Goal: Task Accomplishment & Management: Complete application form

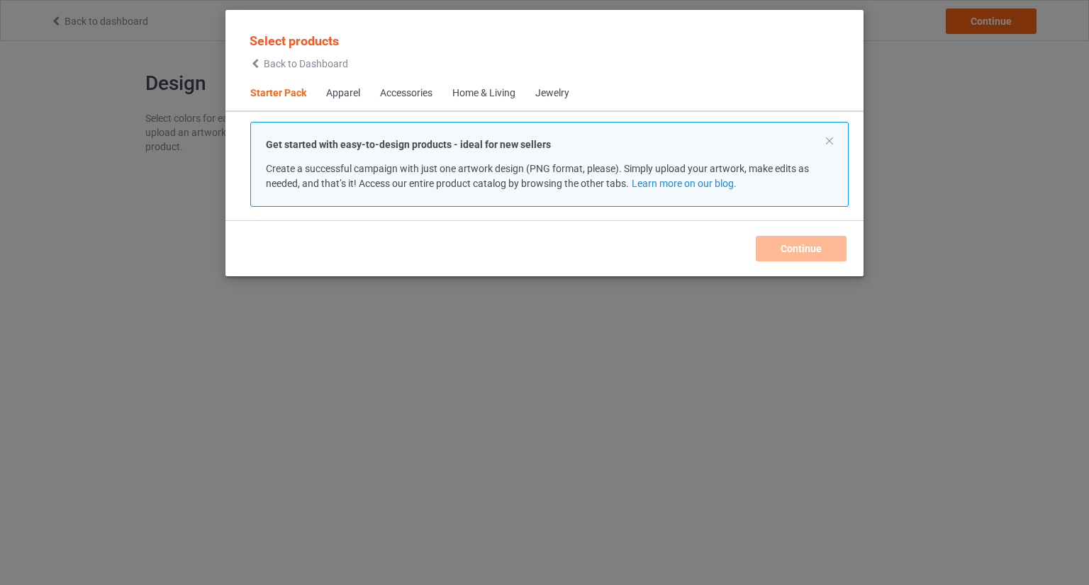
scroll to position [18, 0]
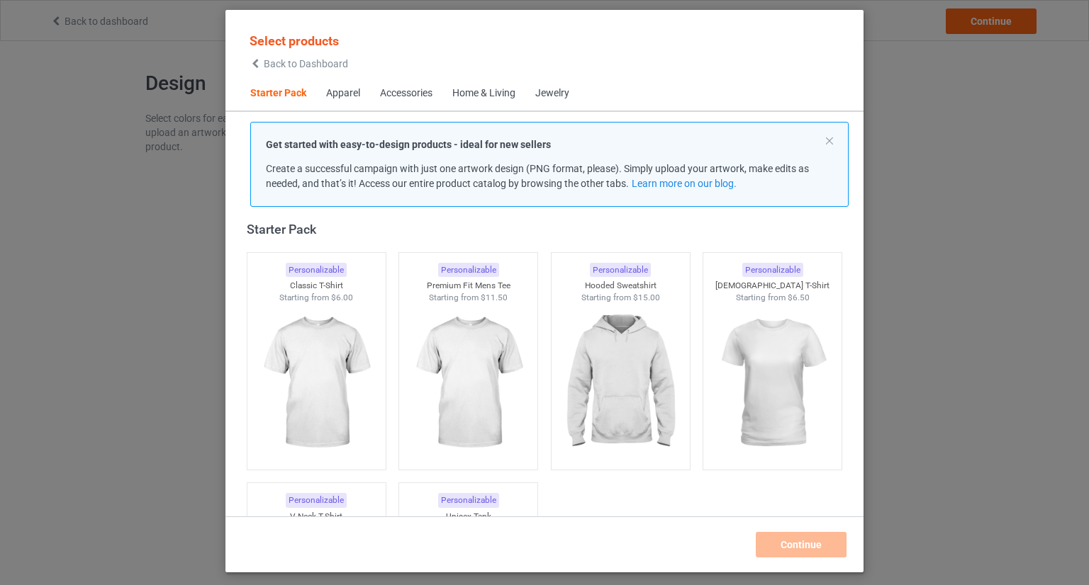
click at [320, 60] on span "Back to Dashboard" at bounding box center [306, 63] width 84 height 11
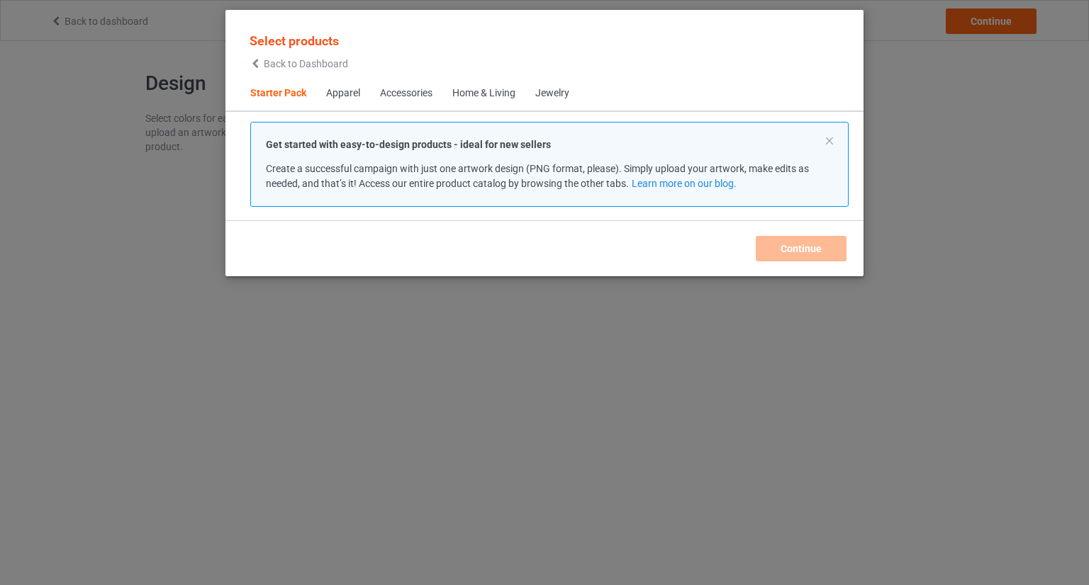
scroll to position [18, 0]
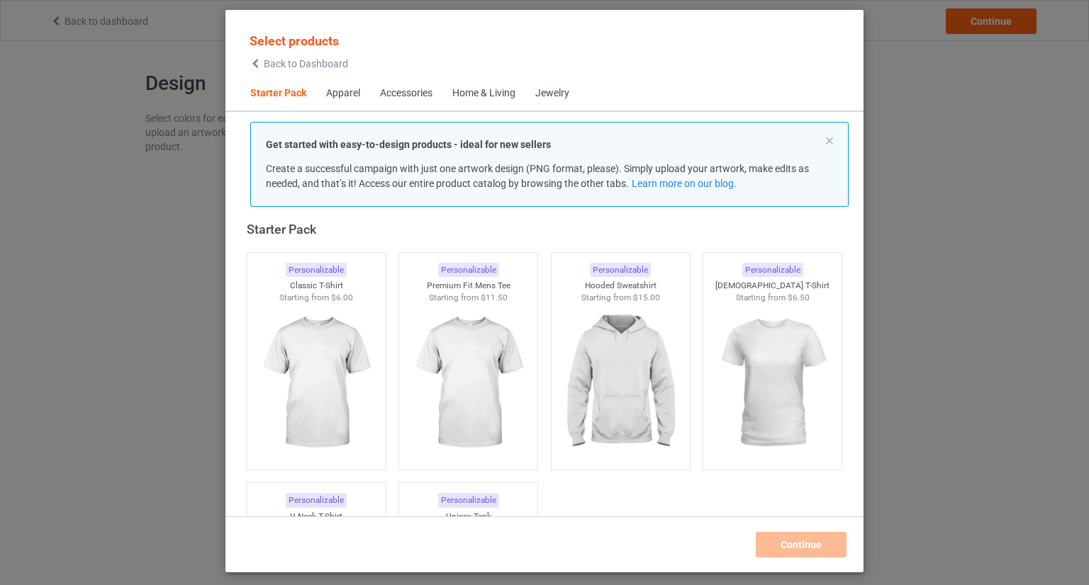
click at [301, 58] on span "Back to Dashboard" at bounding box center [306, 63] width 84 height 11
click at [303, 59] on span "Back to Dashboard" at bounding box center [306, 63] width 84 height 11
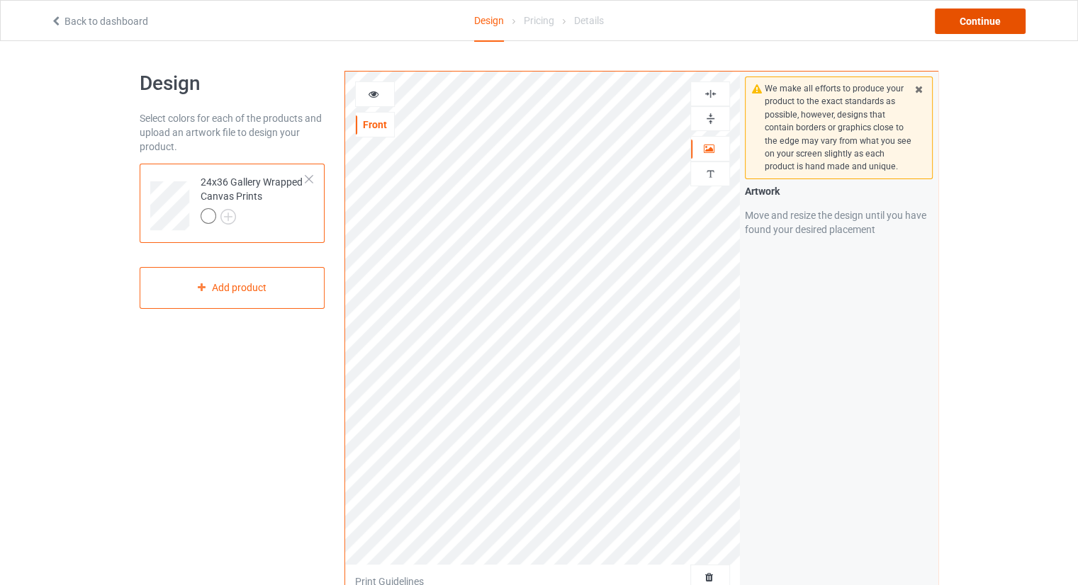
click at [971, 21] on div "Continue" at bounding box center [980, 22] width 91 height 26
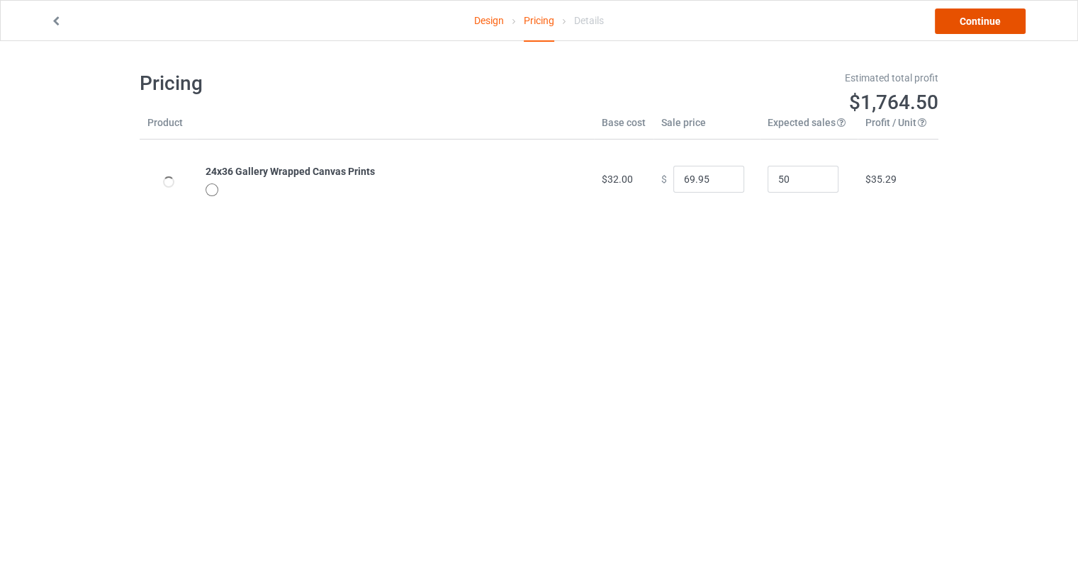
click at [960, 30] on link "Continue" at bounding box center [980, 22] width 91 height 26
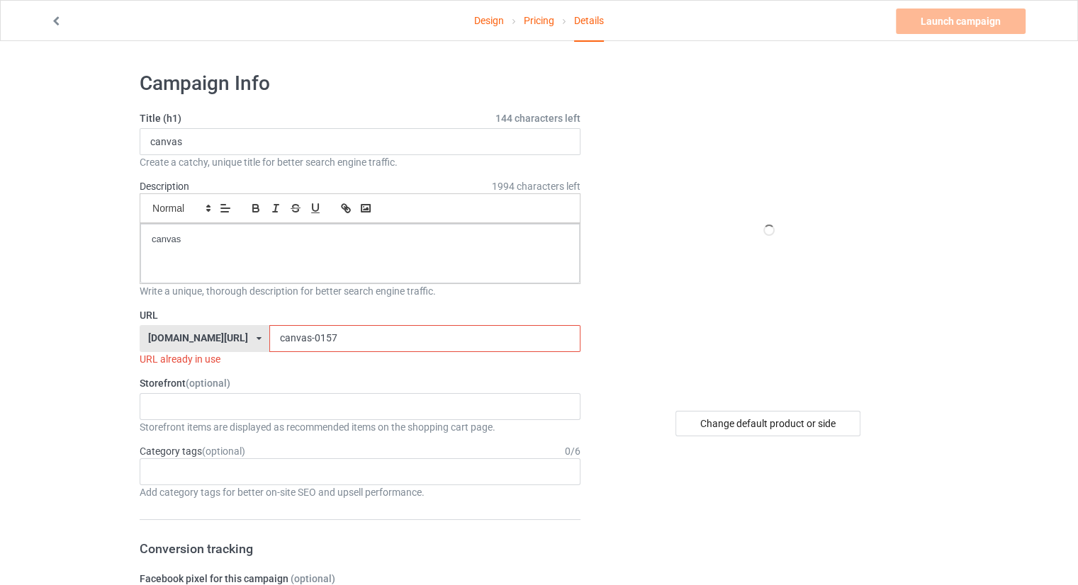
click at [938, 18] on div "Launch campaign Invalid campaign URL" at bounding box center [962, 22] width 133 height 26
click at [351, 326] on input "canvas-0157" at bounding box center [424, 338] width 310 height 27
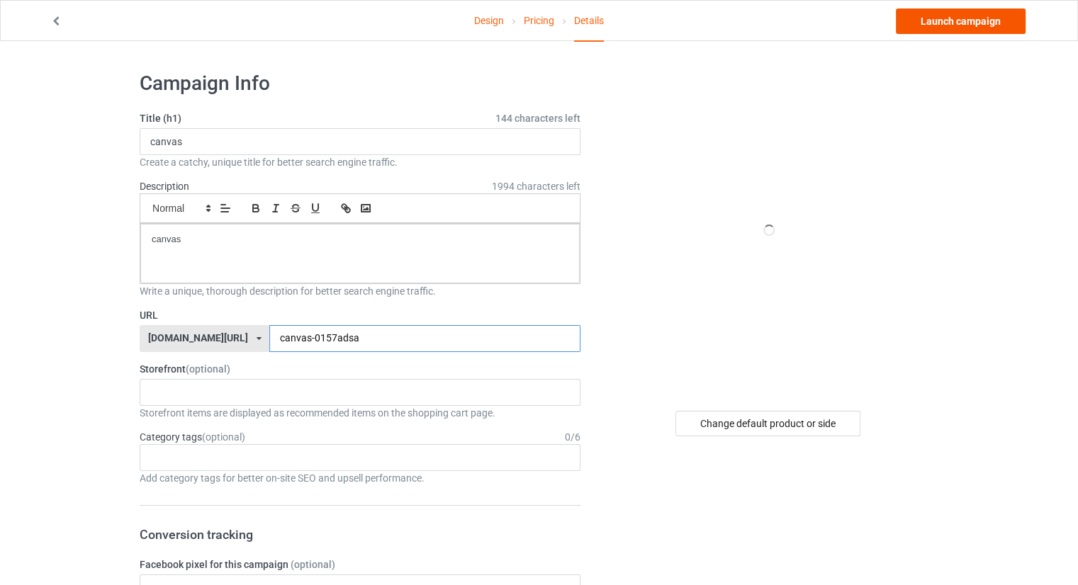
type input "canvas-0157adsa"
click at [943, 25] on link "Launch campaign" at bounding box center [961, 22] width 130 height 26
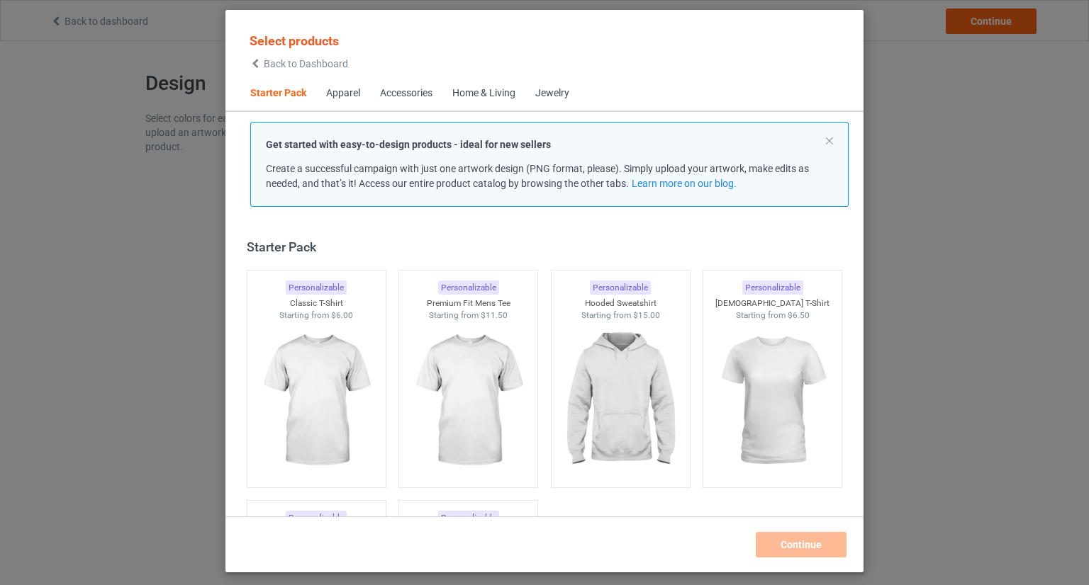
scroll to position [18, 0]
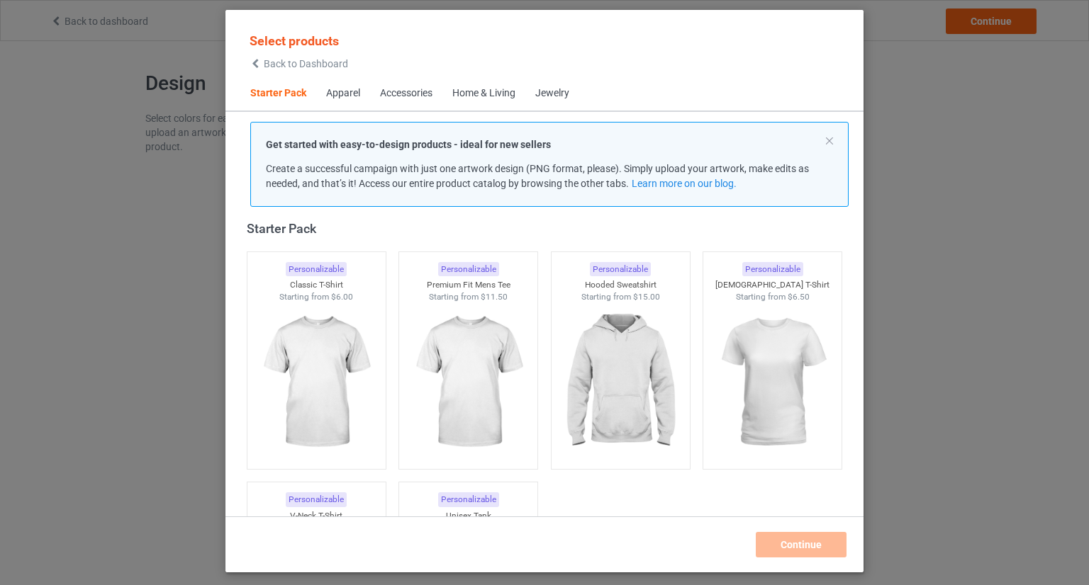
click at [284, 69] on span "Back to Dashboard" at bounding box center [306, 63] width 84 height 11
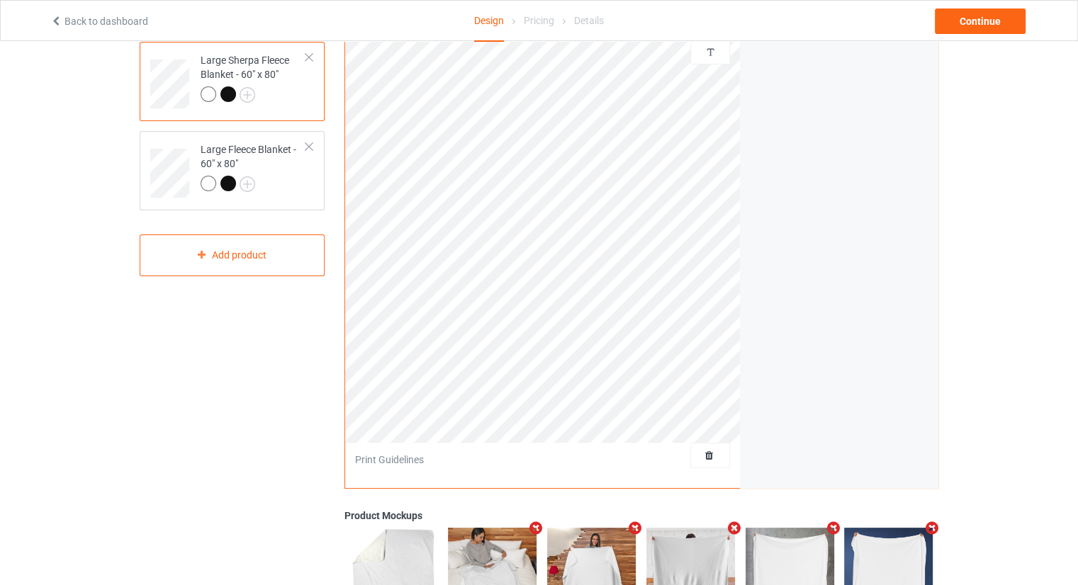
scroll to position [142, 0]
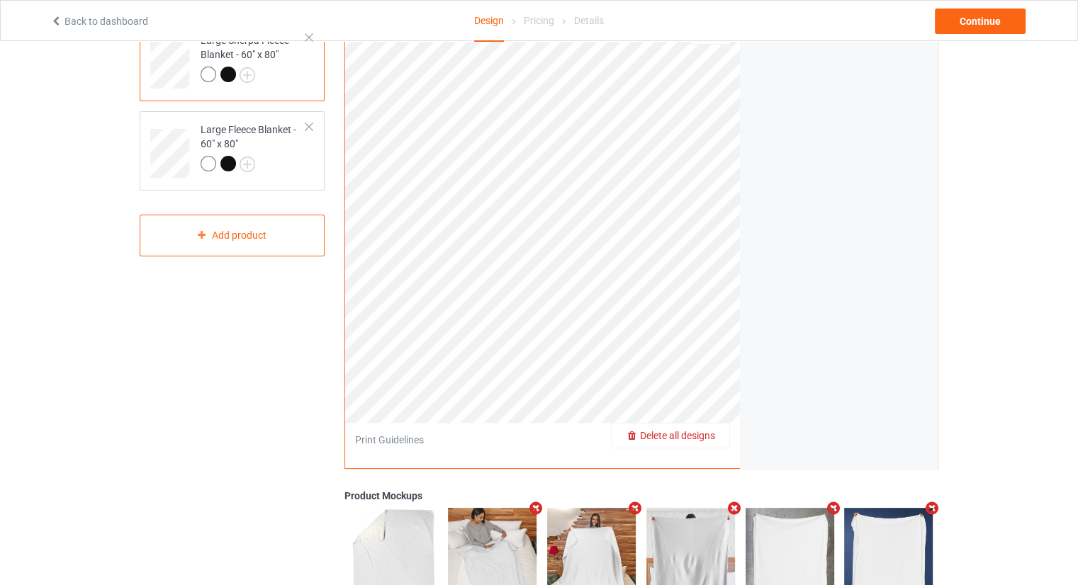
click at [709, 439] on span "Delete all designs" at bounding box center [677, 435] width 75 height 11
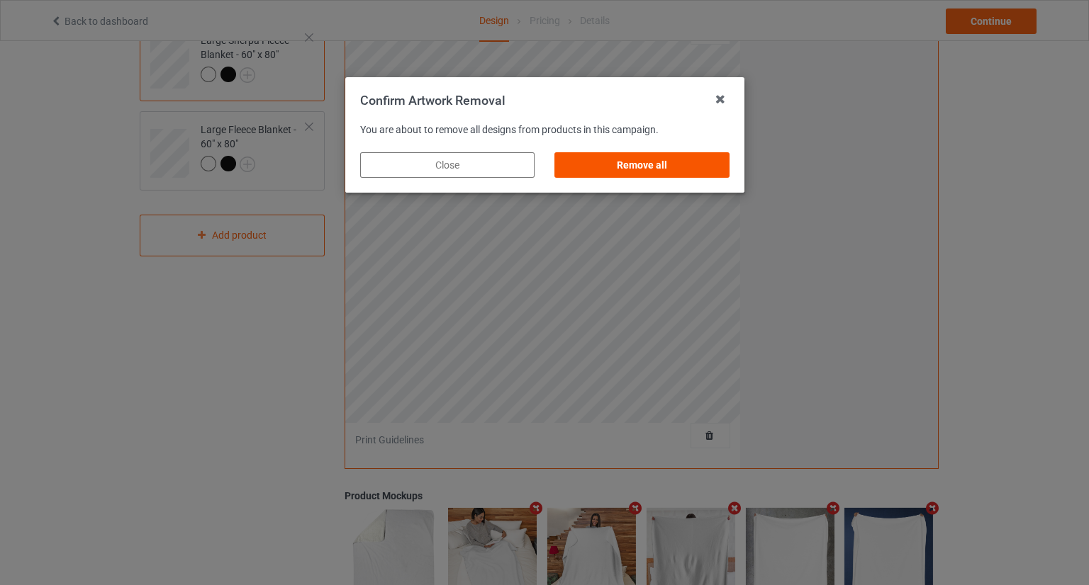
click at [657, 168] on div "Remove all" at bounding box center [641, 165] width 174 height 26
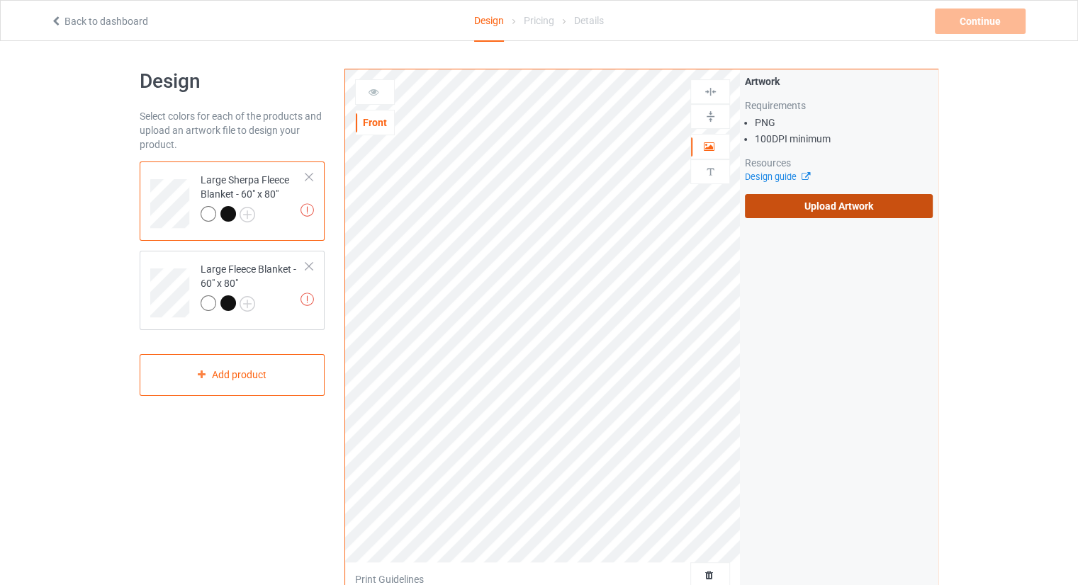
scroll to position [0, 0]
click at [853, 214] on label "Upload Artwork" at bounding box center [839, 208] width 188 height 24
click at [0, 0] on input "Upload Artwork" at bounding box center [0, 0] width 0 height 0
click at [799, 218] on label "Upload Artwork" at bounding box center [839, 208] width 188 height 24
click at [0, 0] on input "Upload Artwork" at bounding box center [0, 0] width 0 height 0
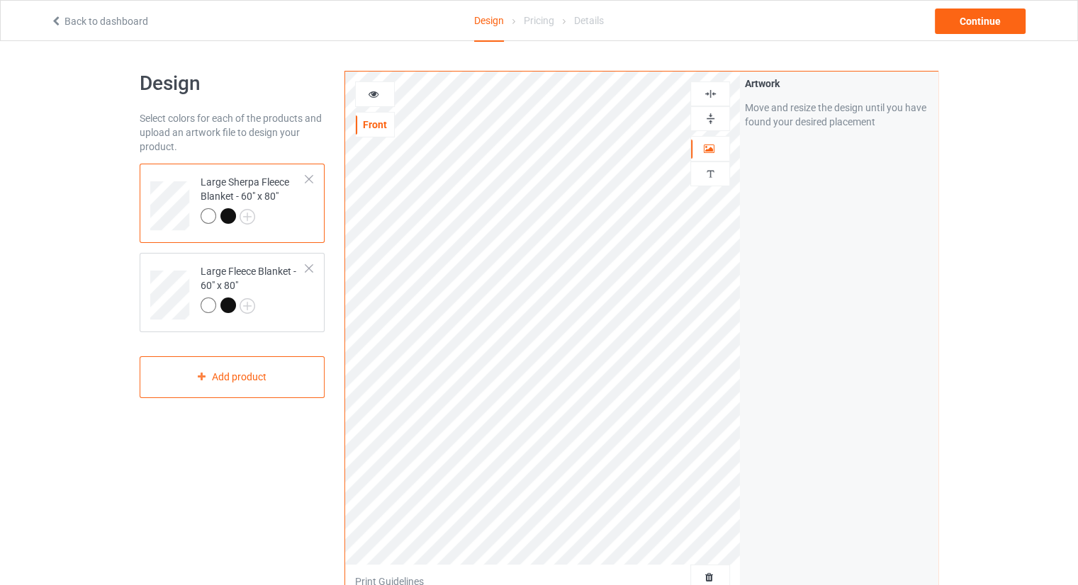
click at [794, 393] on div "Artwork Move and resize the design until you have found your desired placement" at bounding box center [839, 341] width 198 height 539
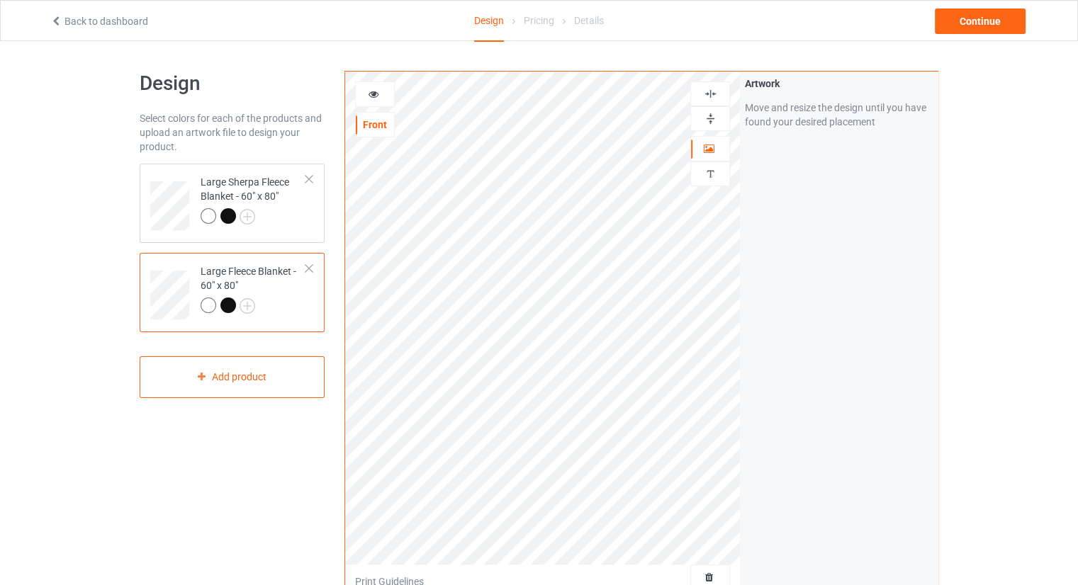
click at [955, 4] on div "Back to dashboard Design Pricing Details Continue" at bounding box center [538, 21] width 997 height 40
click at [955, 21] on div "Continue" at bounding box center [980, 22] width 91 height 26
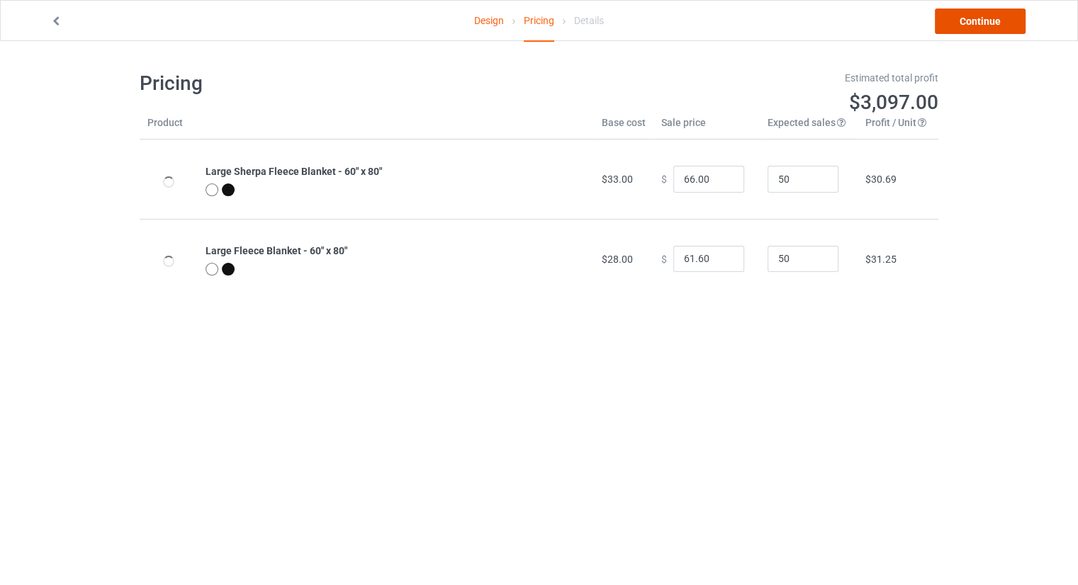
click at [983, 25] on link "Continue" at bounding box center [980, 22] width 91 height 26
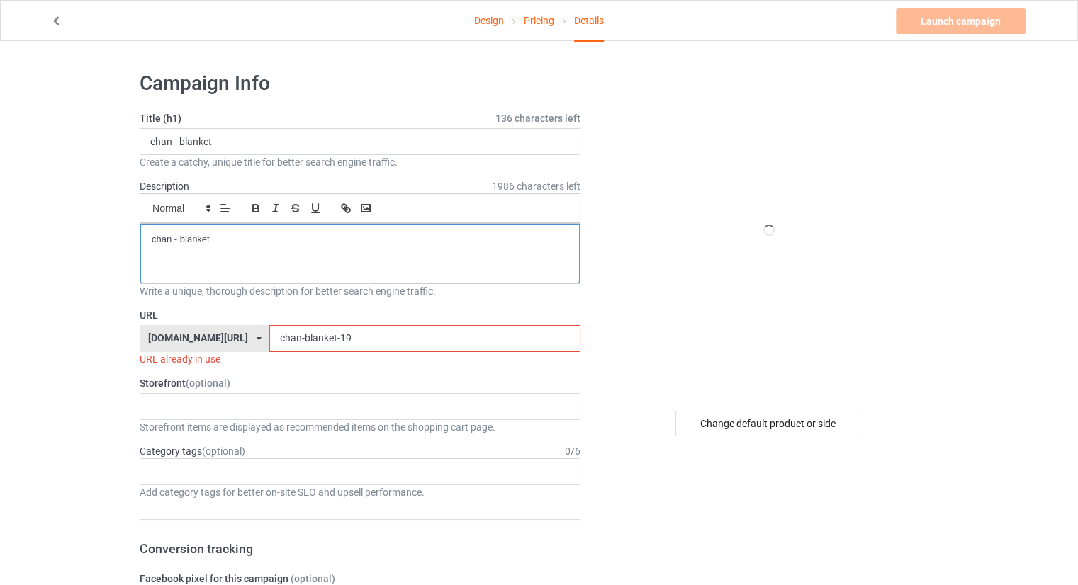
click at [403, 254] on div "chan - blanket" at bounding box center [359, 254] width 439 height 60
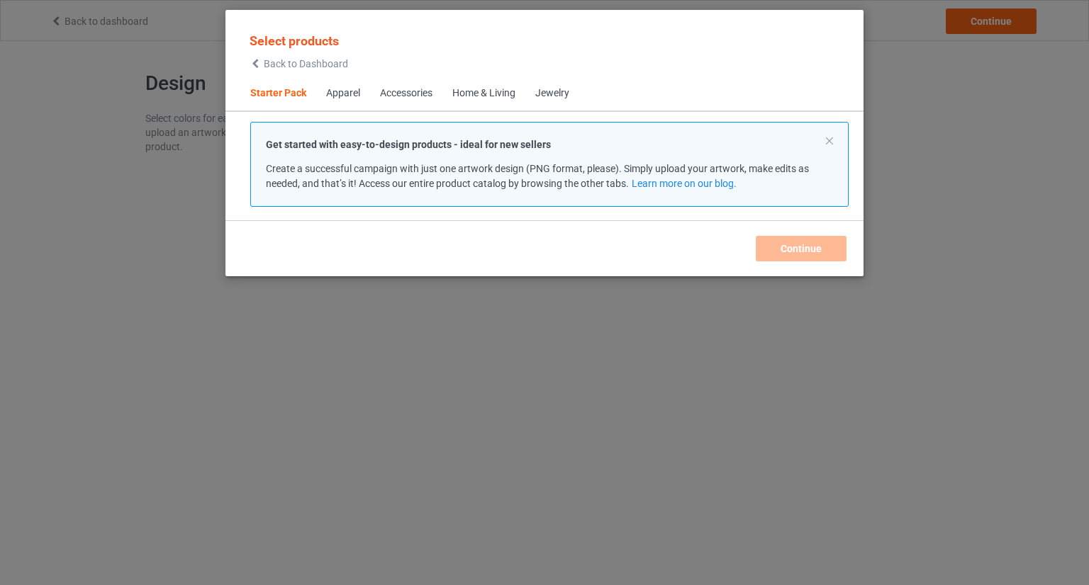
scroll to position [18, 0]
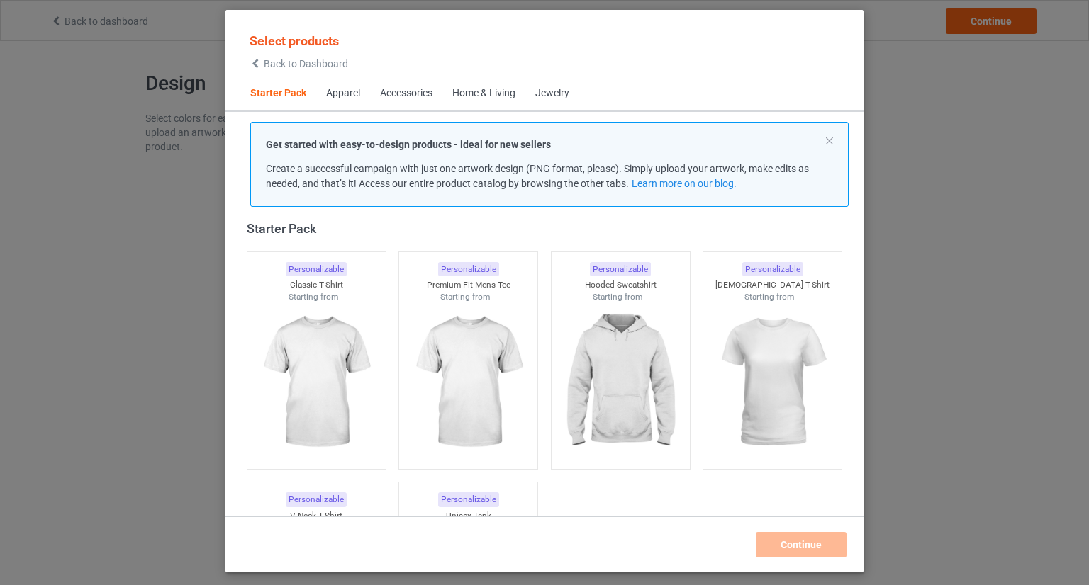
click at [298, 60] on span "Back to Dashboard" at bounding box center [306, 63] width 84 height 11
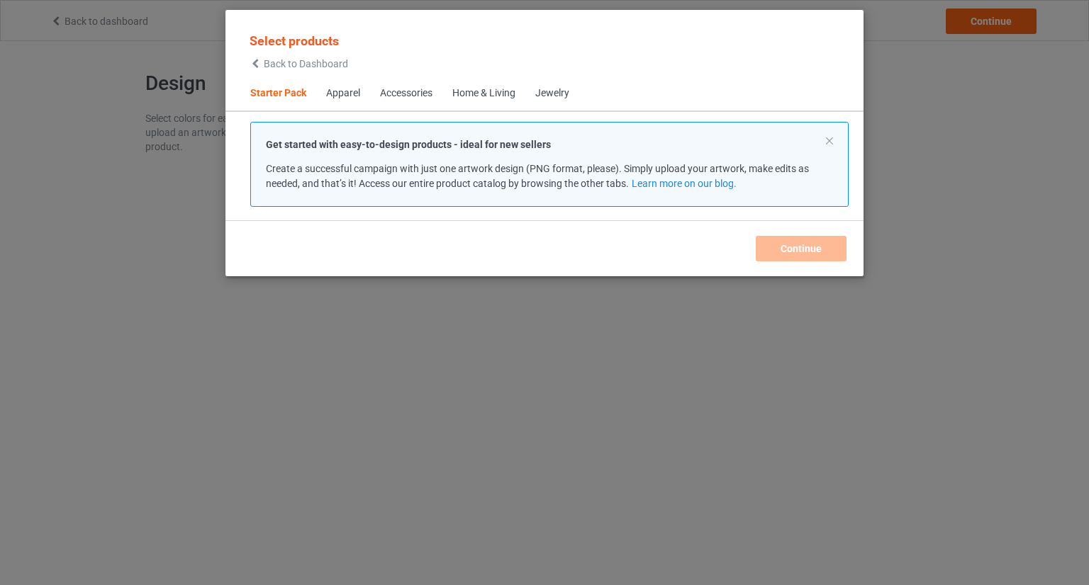
drag, startPoint x: 963, startPoint y: 162, endPoint x: 952, endPoint y: 166, distance: 11.2
click at [963, 163] on div "Select products Back to Dashboard Starter Pack Apparel Accessories Home & Livin…" at bounding box center [544, 292] width 1089 height 585
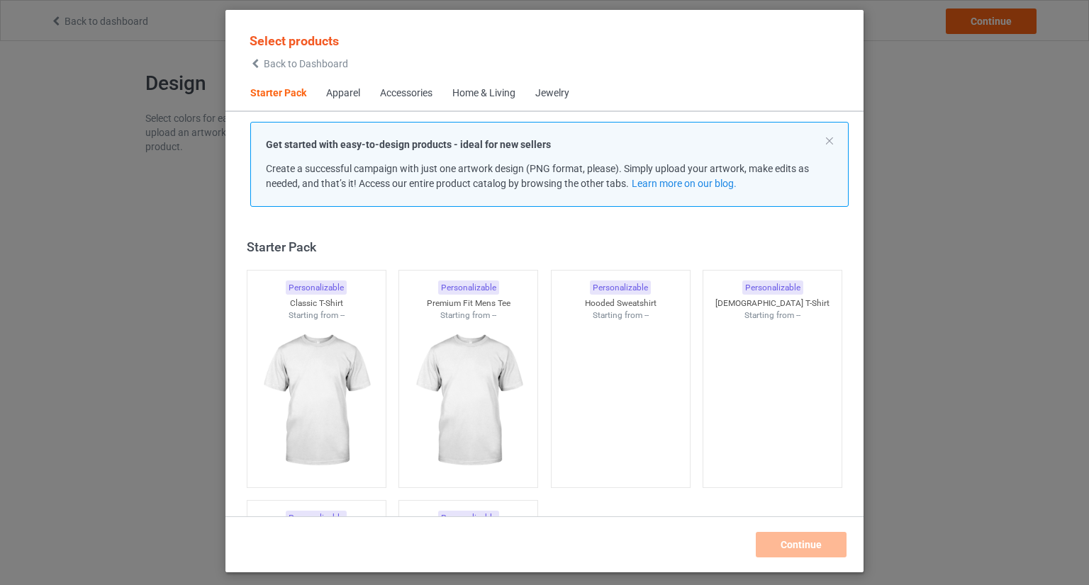
scroll to position [18, 0]
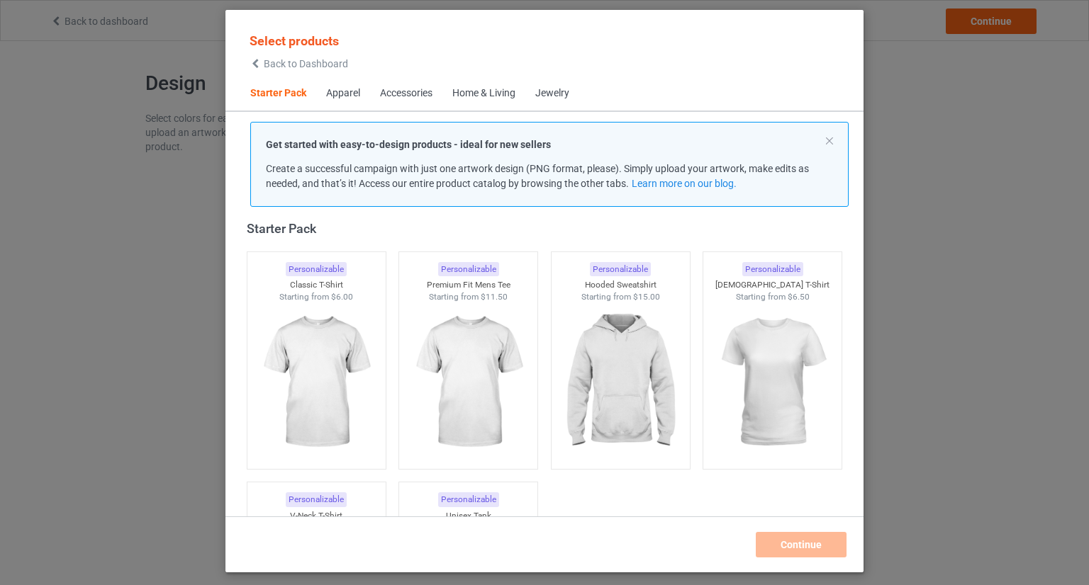
click at [264, 65] on span "Back to Dashboard" at bounding box center [306, 63] width 84 height 11
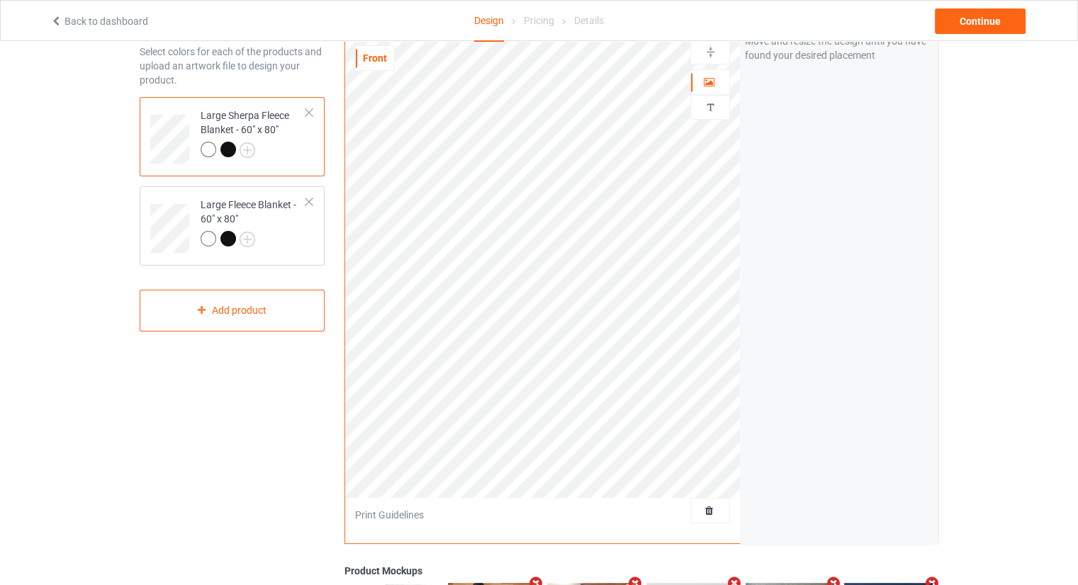
scroll to position [71, 0]
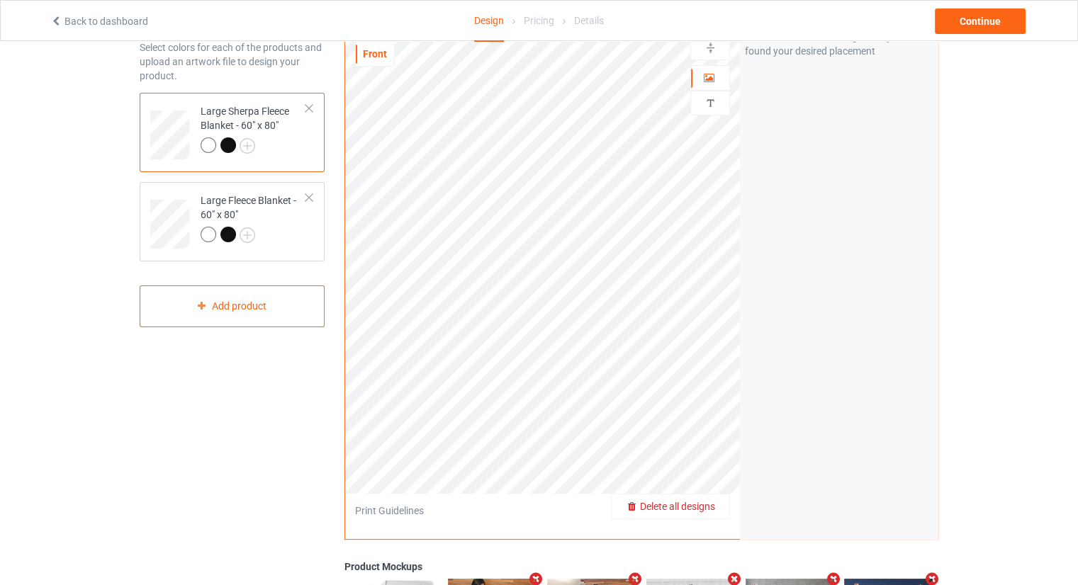
click at [712, 507] on span "Delete all designs" at bounding box center [677, 506] width 75 height 11
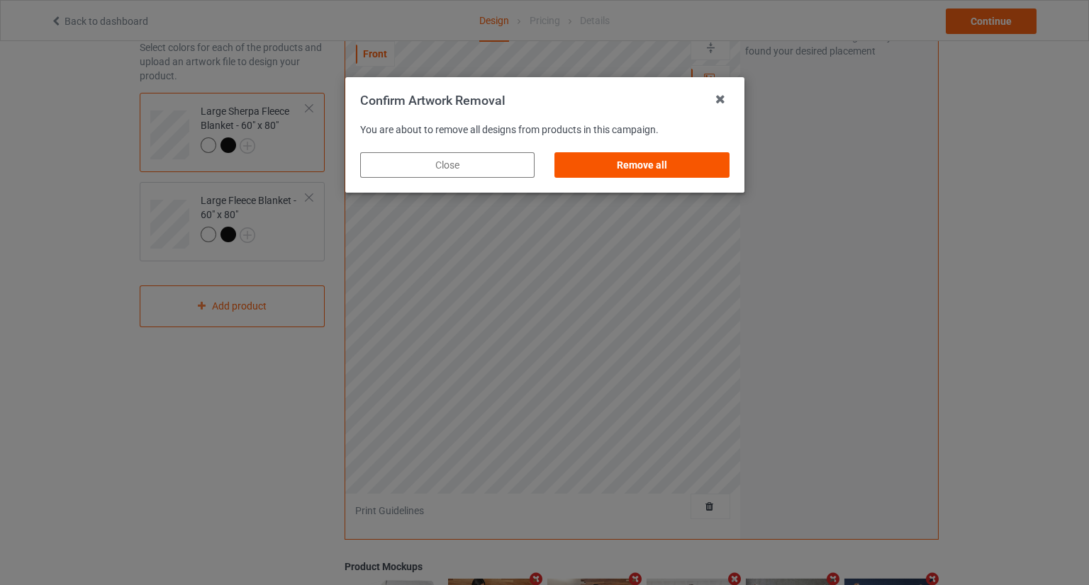
click at [675, 174] on div "Remove all" at bounding box center [641, 165] width 174 height 26
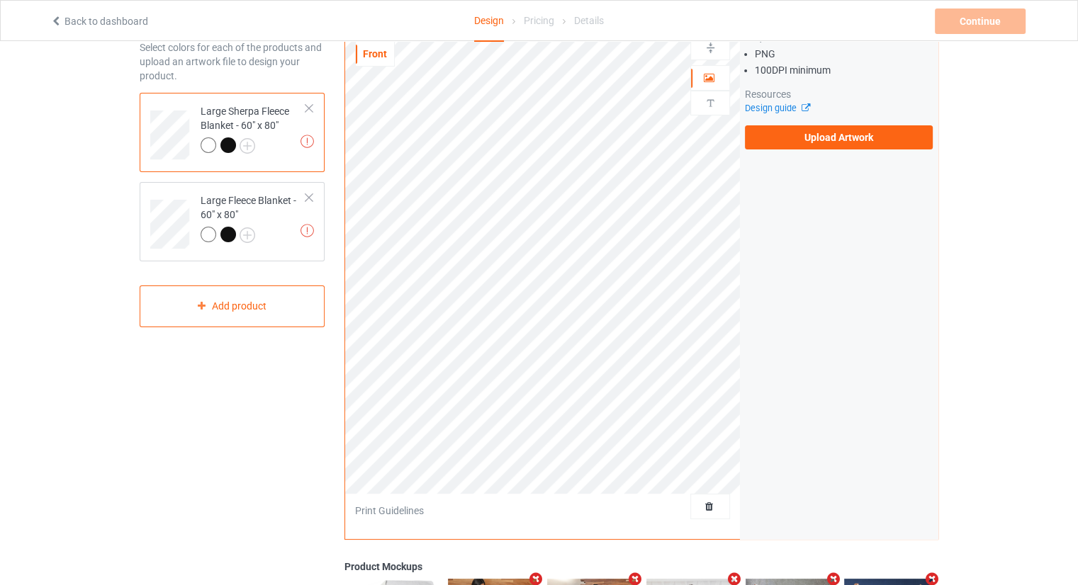
click at [796, 154] on div "Artwork Requirements PNG 100 DPI minimum Resources Design guide Upload Artwork" at bounding box center [839, 270] width 198 height 539
click at [801, 143] on label "Upload Artwork" at bounding box center [839, 137] width 188 height 24
click at [0, 0] on input "Upload Artwork" at bounding box center [0, 0] width 0 height 0
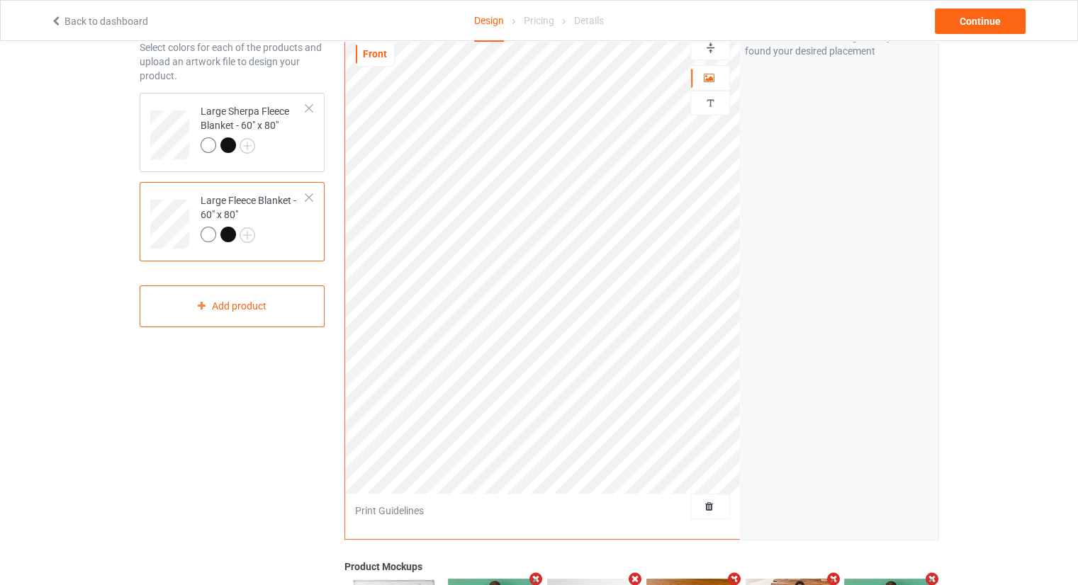
click at [943, 298] on div "Front Artwork Personalized text Print Guidelines Artwork Move and resize the de…" at bounding box center [642, 408] width 614 height 836
click at [955, 21] on div "Continue" at bounding box center [980, 22] width 91 height 26
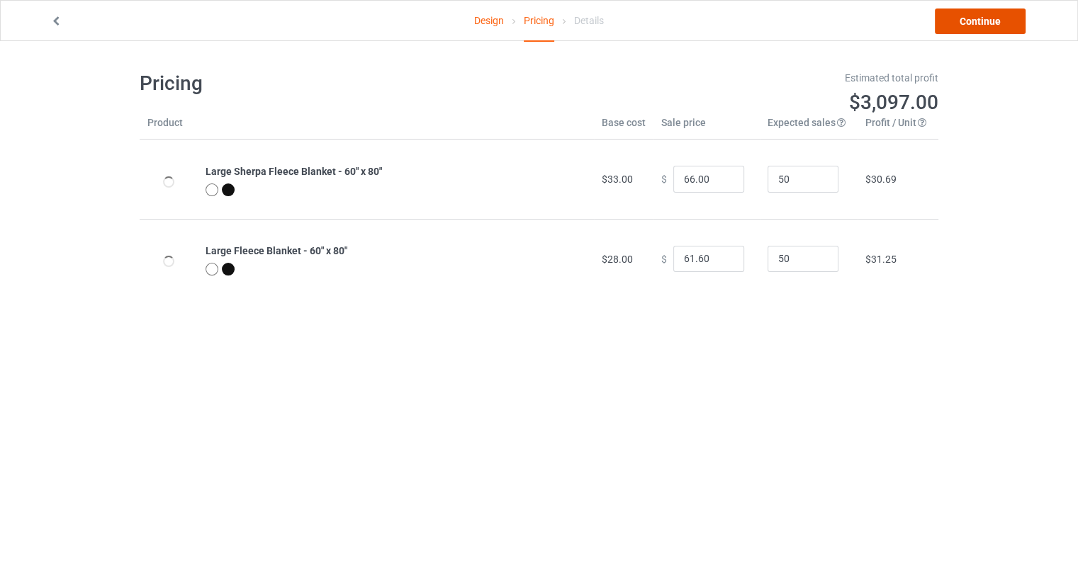
click at [968, 32] on link "Continue" at bounding box center [980, 22] width 91 height 26
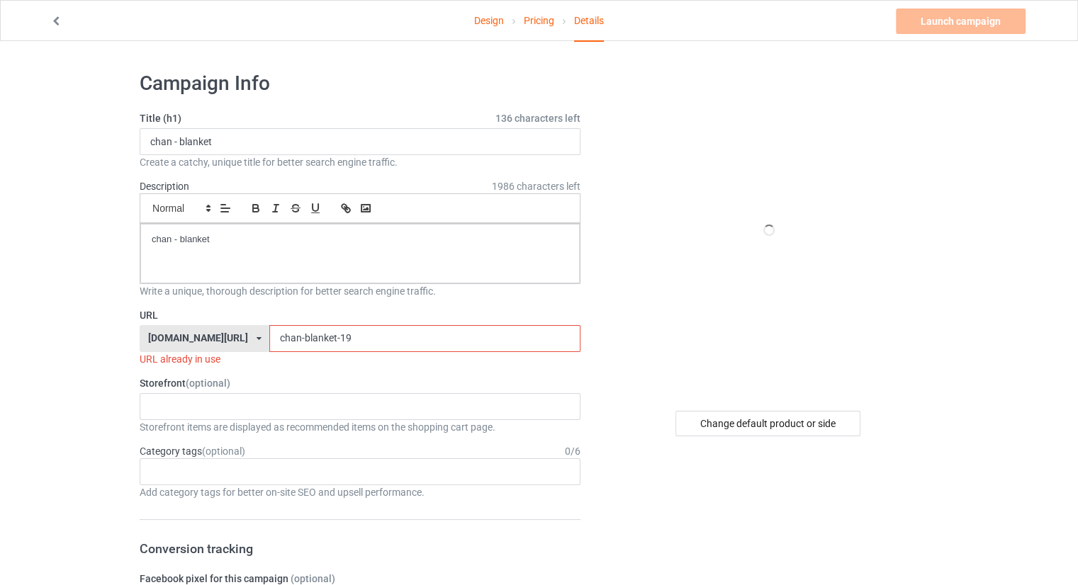
click at [338, 345] on input "chan-blanket-19" at bounding box center [424, 338] width 310 height 27
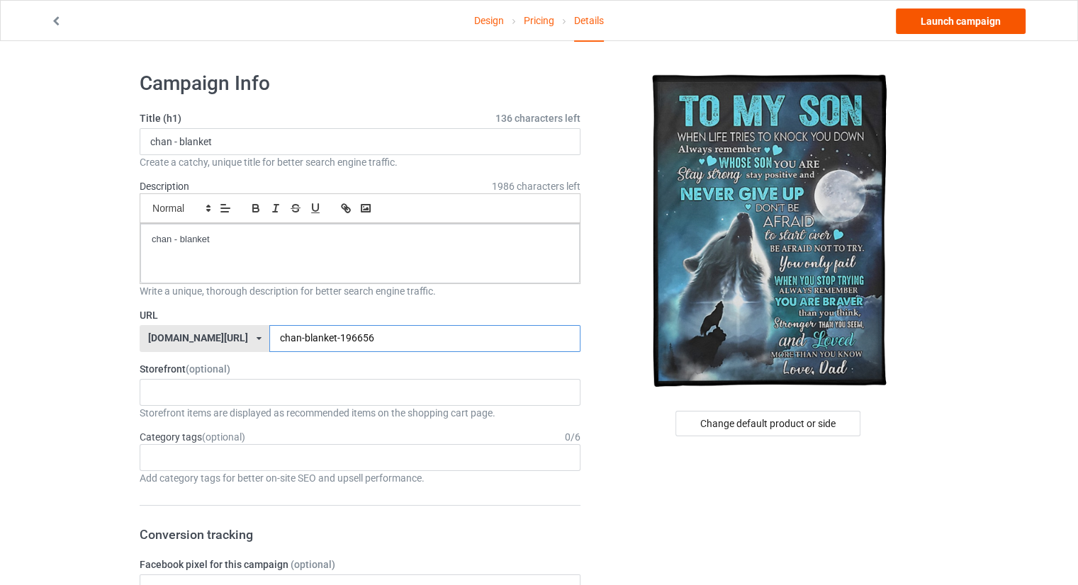
type input "chan-blanket-196656"
click at [972, 28] on link "Launch campaign" at bounding box center [961, 22] width 130 height 26
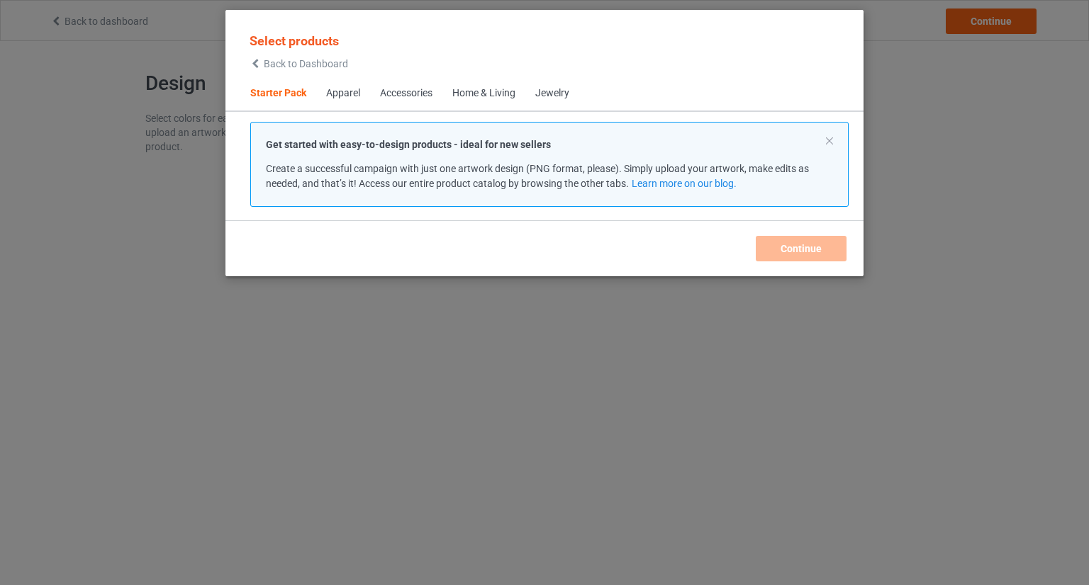
scroll to position [18, 0]
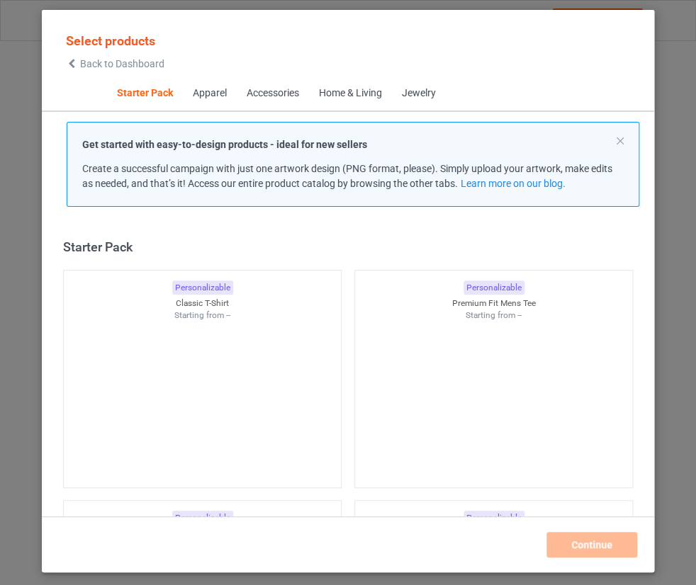
scroll to position [18, 0]
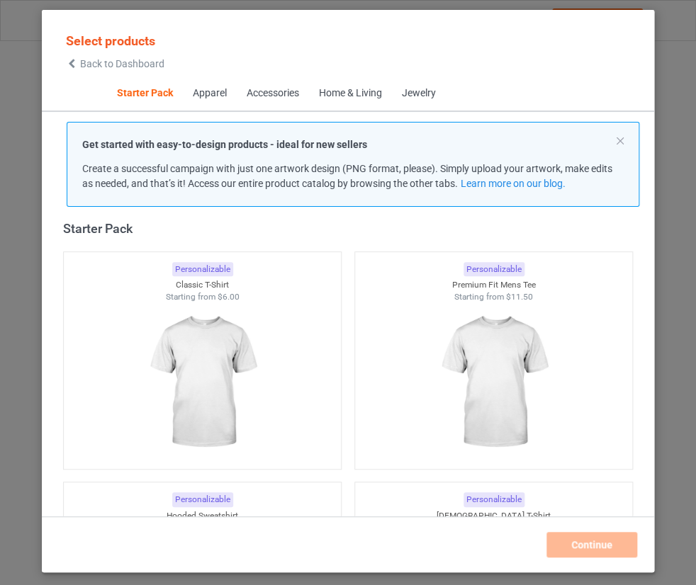
click at [111, 62] on span "Back to Dashboard" at bounding box center [122, 63] width 84 height 11
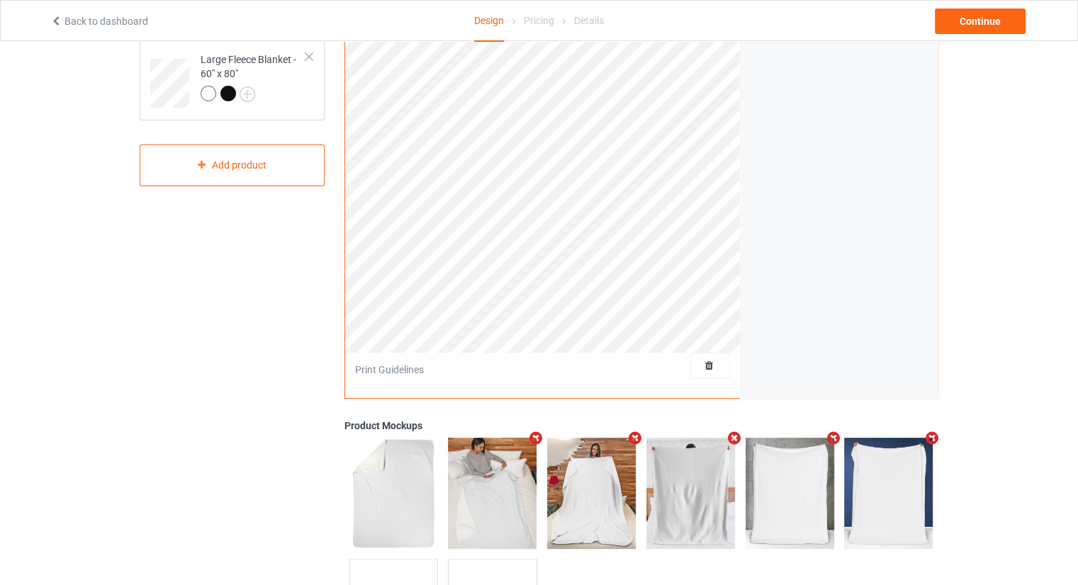
scroll to position [213, 0]
click at [708, 369] on span "Delete all designs" at bounding box center [677, 364] width 75 height 11
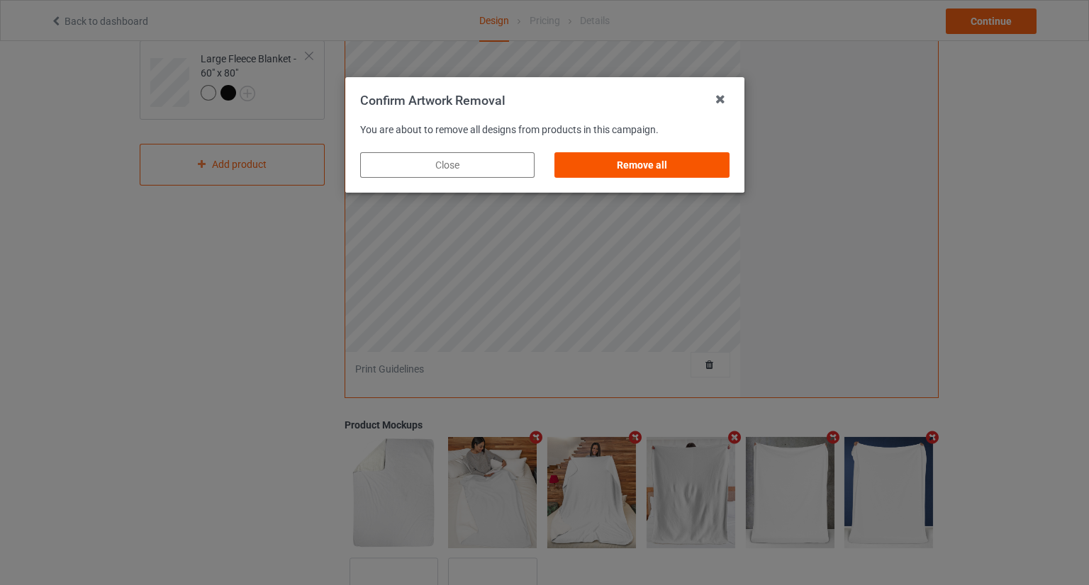
click at [664, 176] on div "Remove all" at bounding box center [641, 165] width 174 height 26
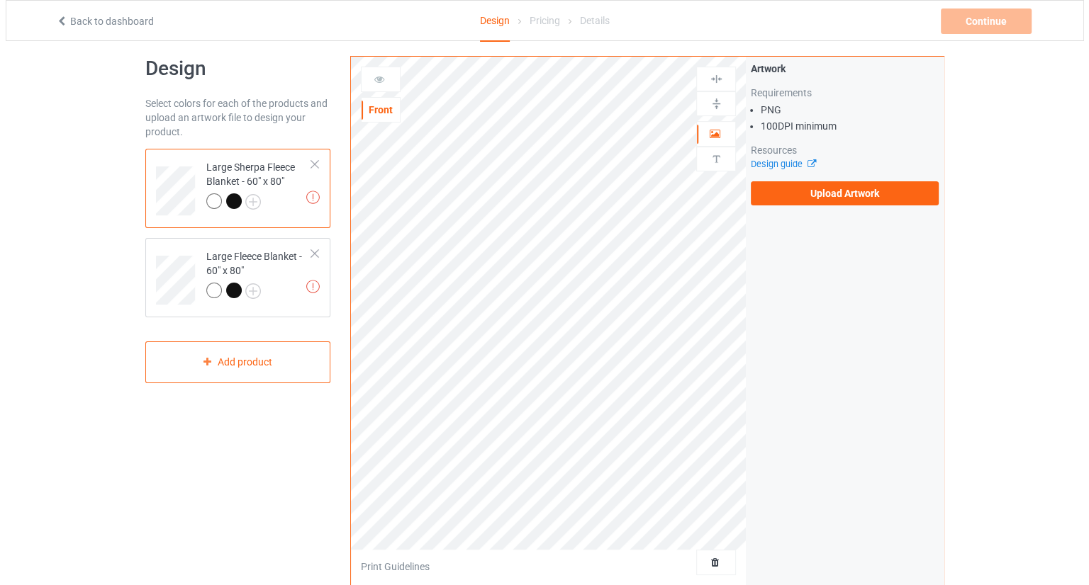
scroll to position [0, 0]
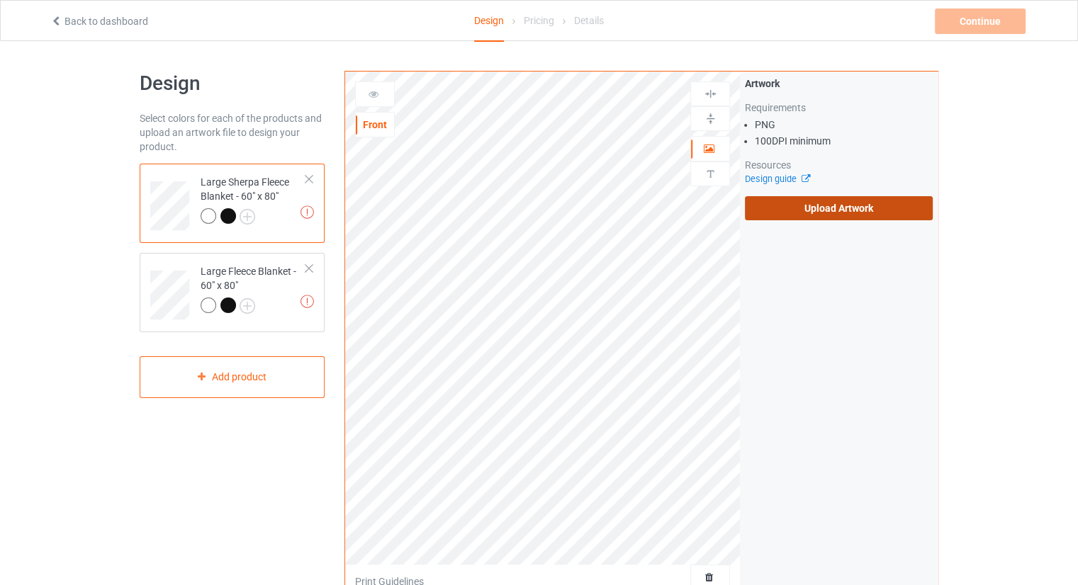
click at [785, 213] on label "Upload Artwork" at bounding box center [839, 208] width 188 height 24
click at [0, 0] on input "Upload Artwork" at bounding box center [0, 0] width 0 height 0
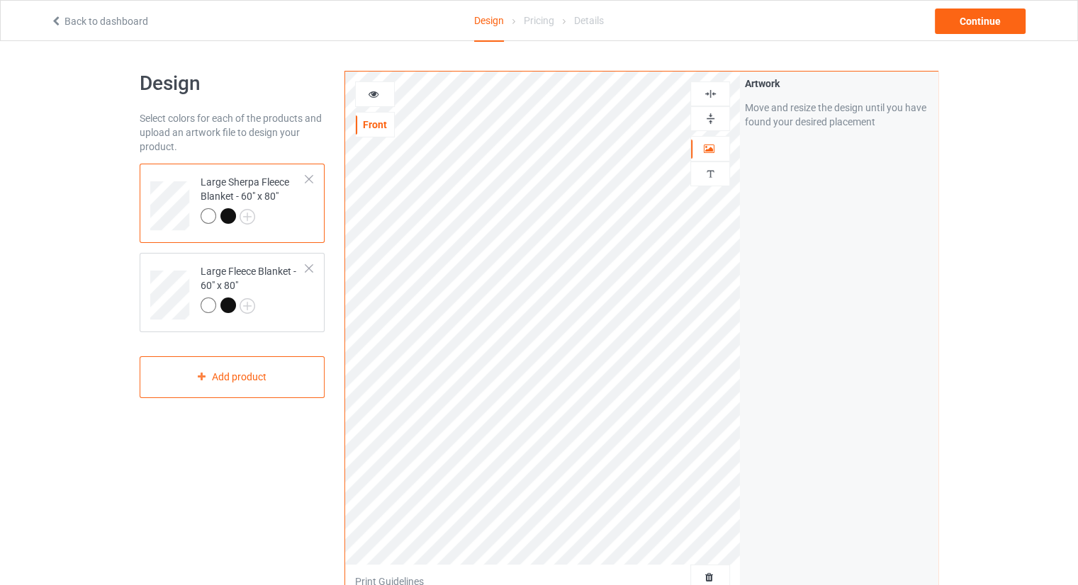
click at [793, 396] on div "Artwork Move and resize the design until you have found your desired placement" at bounding box center [839, 341] width 198 height 539
click at [999, 30] on div "Continue" at bounding box center [980, 22] width 91 height 26
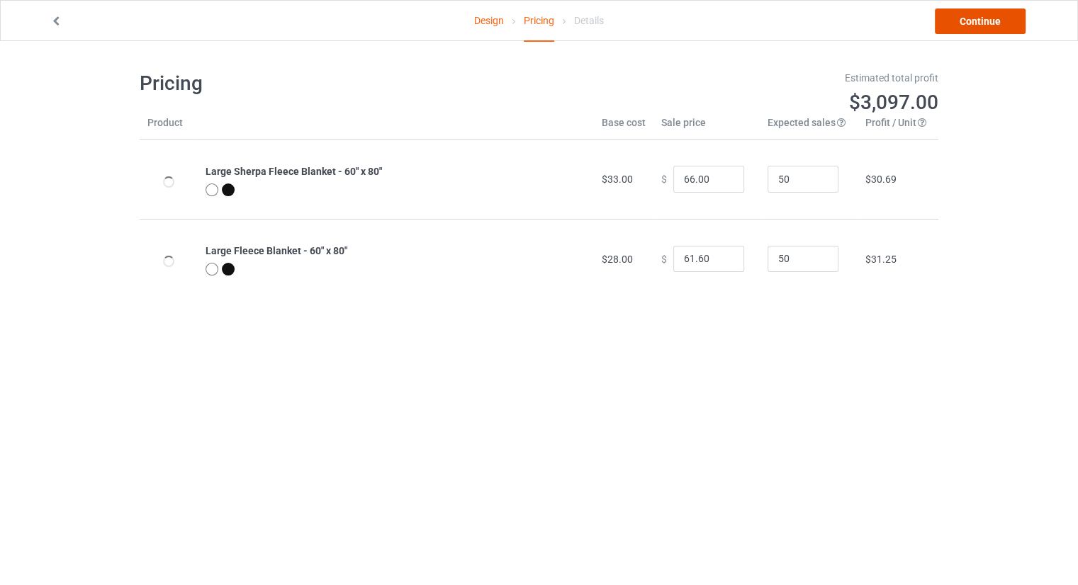
click at [976, 26] on link "Continue" at bounding box center [980, 22] width 91 height 26
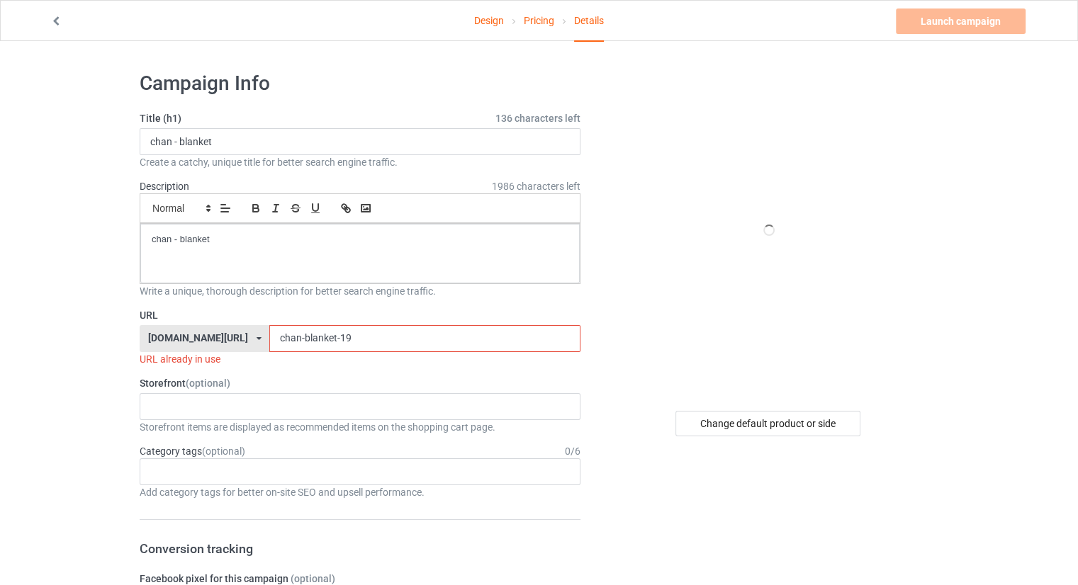
click at [344, 340] on input "chan-blanket-19" at bounding box center [424, 338] width 310 height 27
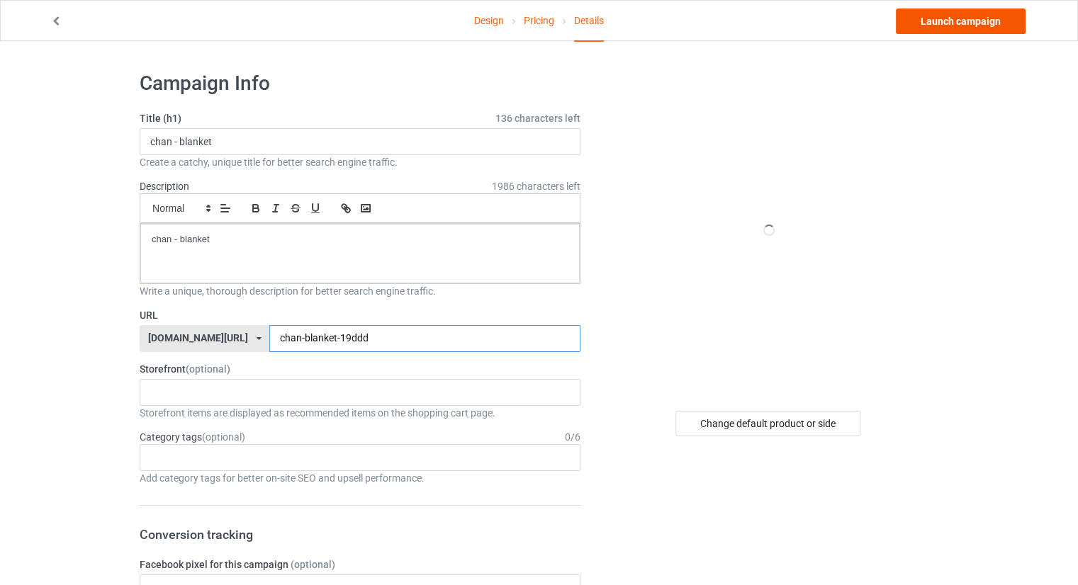
type input "chan-blanket-19ddd"
click at [964, 28] on link "Launch campaign" at bounding box center [961, 22] width 130 height 26
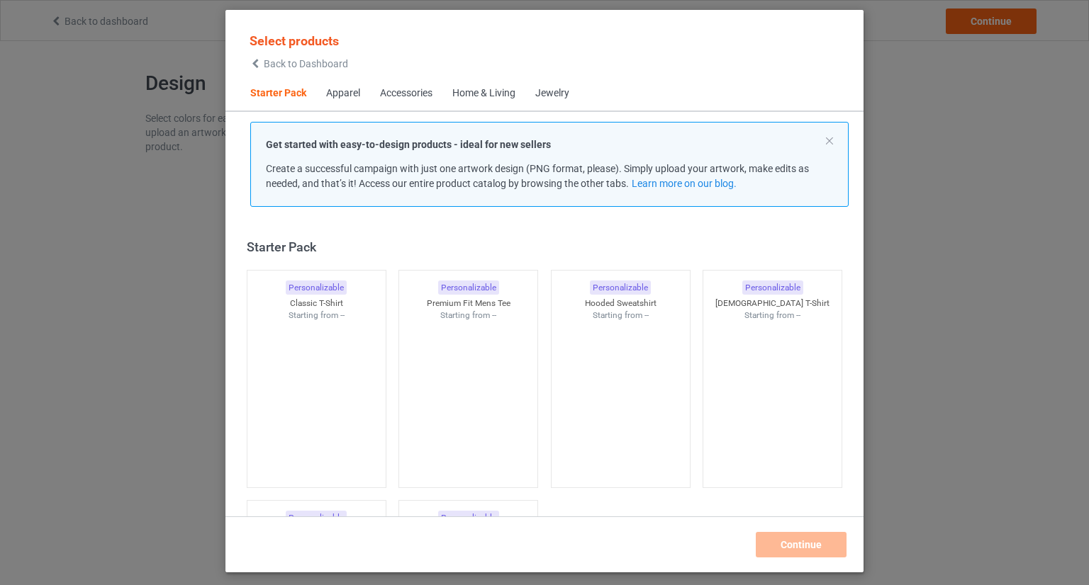
scroll to position [18, 0]
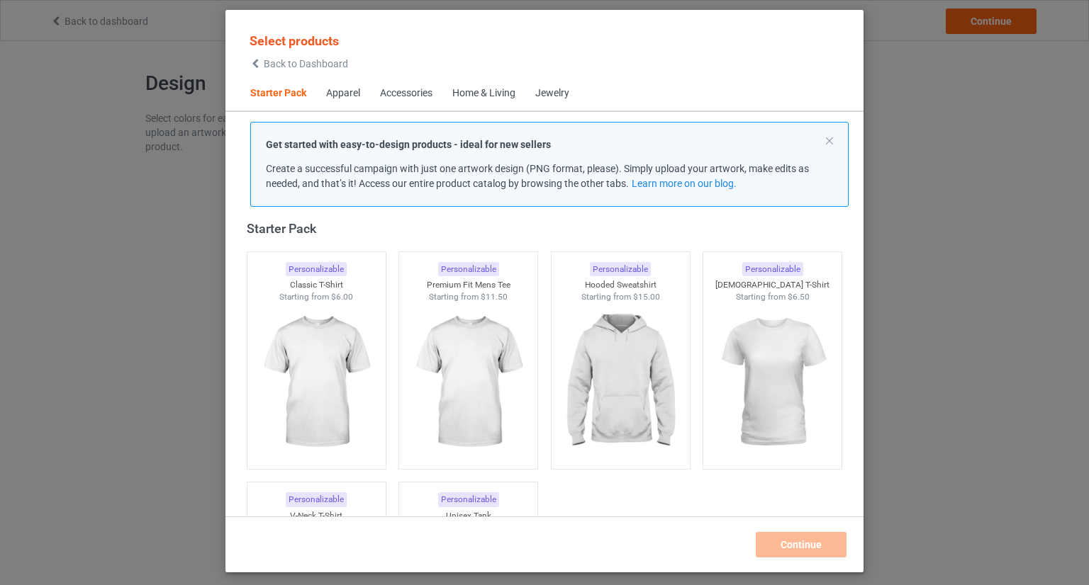
click at [921, 208] on div "Select products Back to Dashboard Starter Pack Apparel Accessories Home & Livin…" at bounding box center [544, 292] width 1089 height 585
click at [266, 63] on span "Back to Dashboard" at bounding box center [306, 63] width 84 height 11
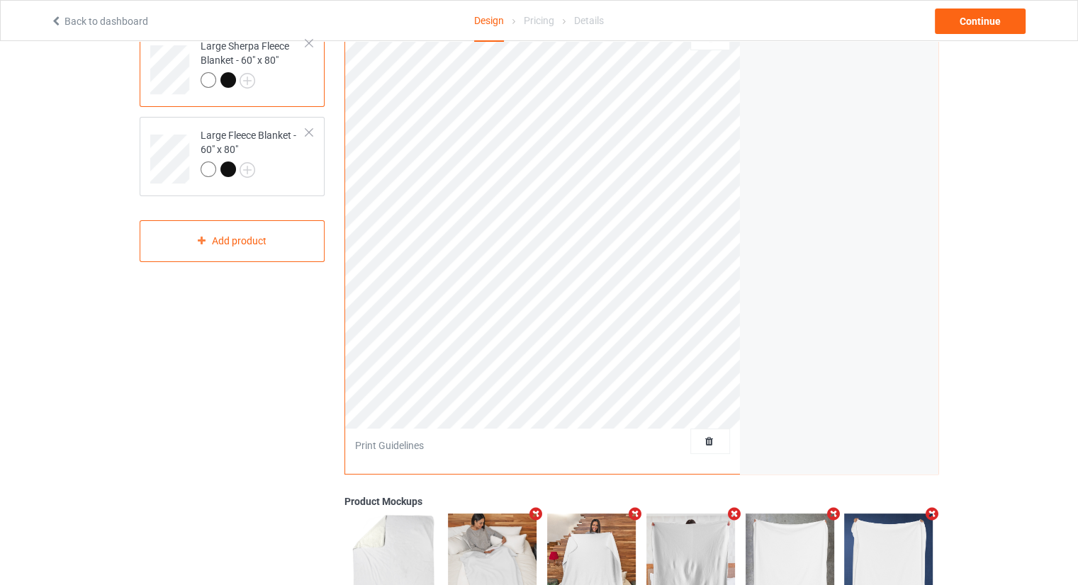
scroll to position [142, 0]
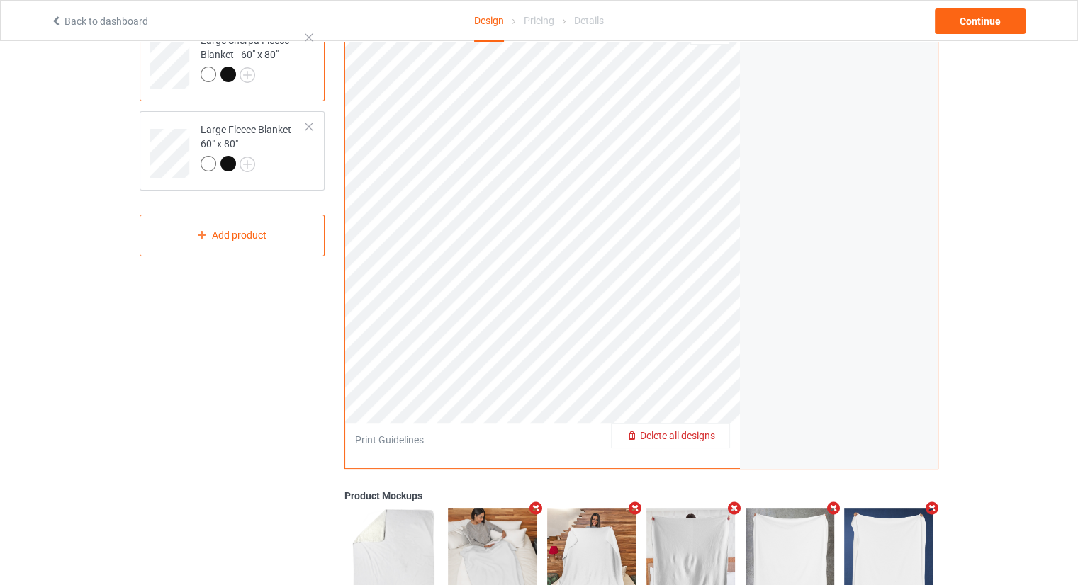
click at [715, 432] on span "Delete all designs" at bounding box center [677, 435] width 75 height 11
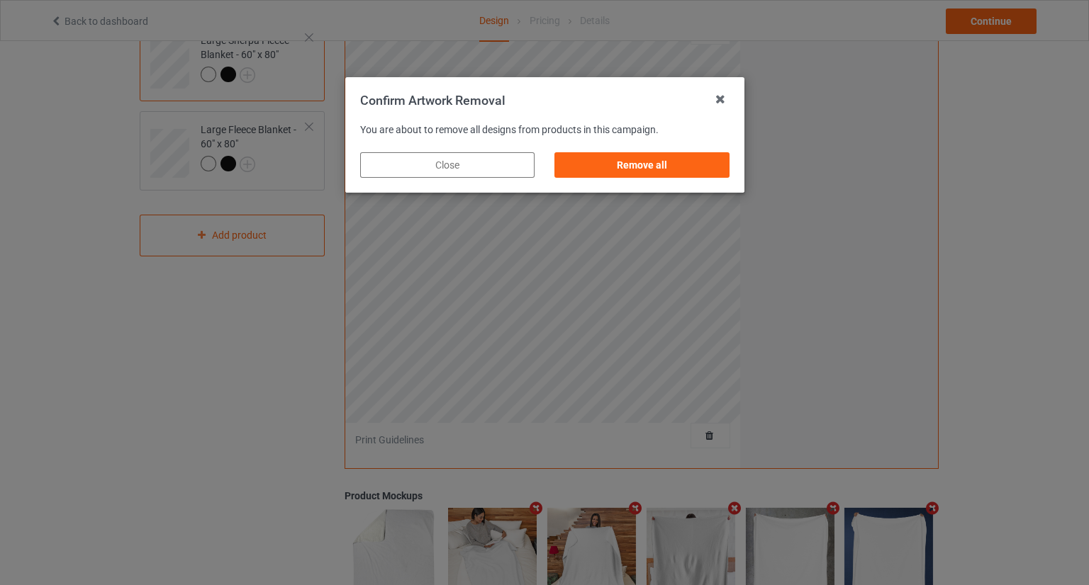
click at [664, 136] on div "You are about to remove all designs from products in this campaign." at bounding box center [544, 131] width 369 height 14
click at [673, 157] on div "Remove all" at bounding box center [641, 165] width 174 height 26
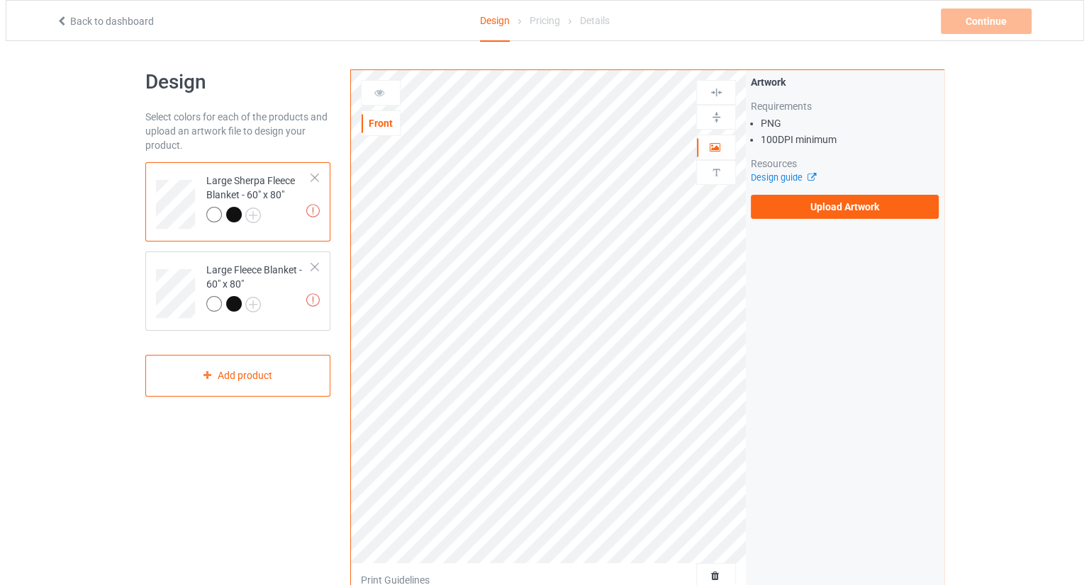
scroll to position [0, 0]
click at [819, 223] on div "Artwork Requirements PNG 100 DPI minimum Resources Design guide Upload Artwork" at bounding box center [839, 149] width 198 height 154
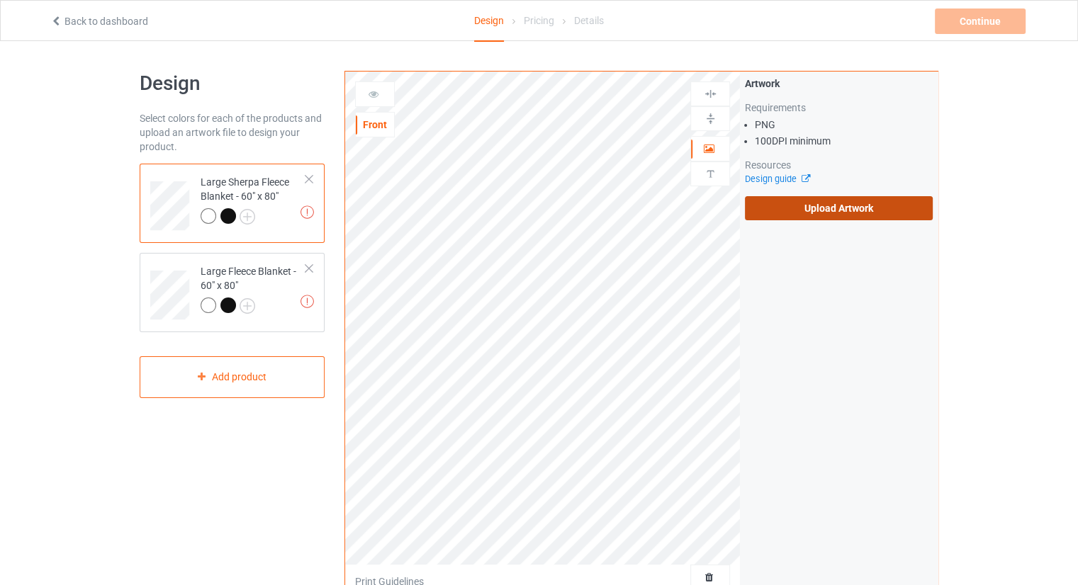
click at [817, 211] on label "Upload Artwork" at bounding box center [839, 208] width 188 height 24
click at [0, 0] on input "Upload Artwork" at bounding box center [0, 0] width 0 height 0
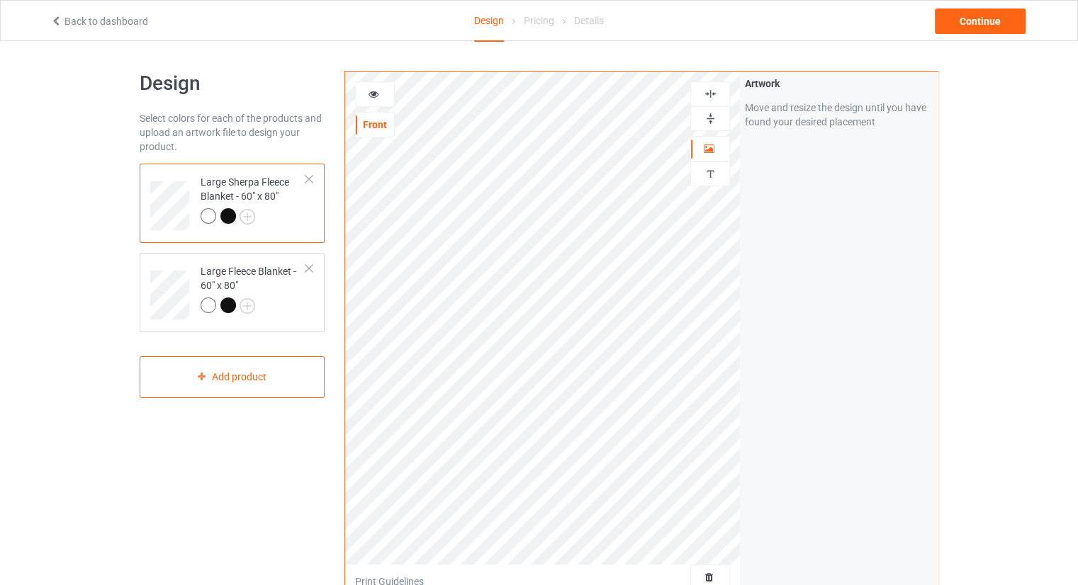
click at [836, 444] on div "Artwork Move and resize the design until you have found your desired placement" at bounding box center [839, 341] width 198 height 539
click at [160, 322] on div "Large Fleece Blanket - 60" x 80"" at bounding box center [232, 292] width 185 height 79
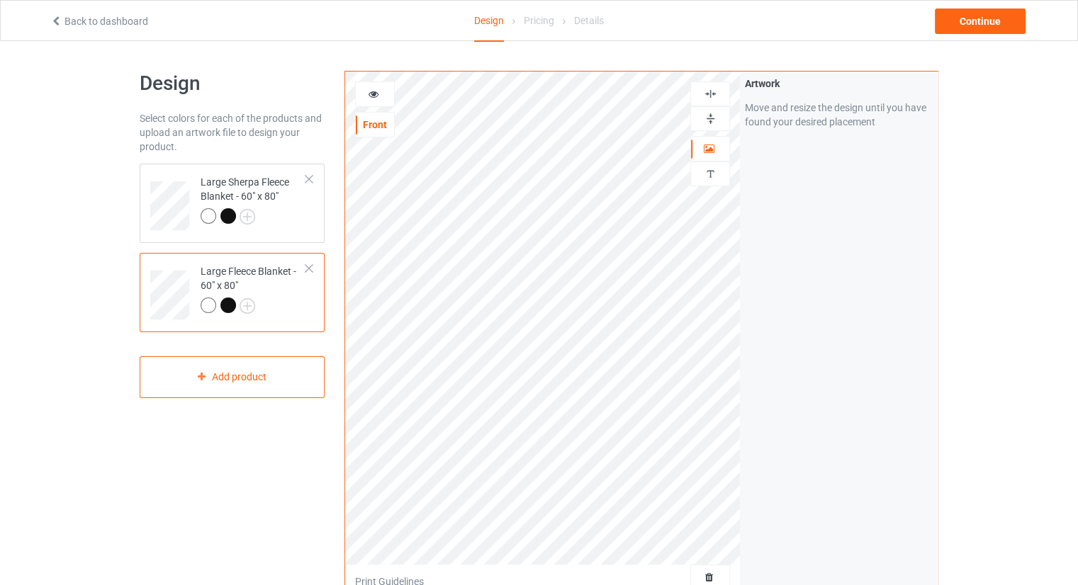
click at [870, 417] on div "Artwork Move and resize the design until you have found your desired placement" at bounding box center [839, 341] width 198 height 539
click at [952, 35] on div "Back to dashboard Design Pricing Details Continue" at bounding box center [538, 21] width 997 height 40
click at [952, 34] on div "Back to dashboard Design Pricing Details Continue" at bounding box center [538, 21] width 997 height 40
click at [958, 30] on div "Continue" at bounding box center [980, 22] width 91 height 26
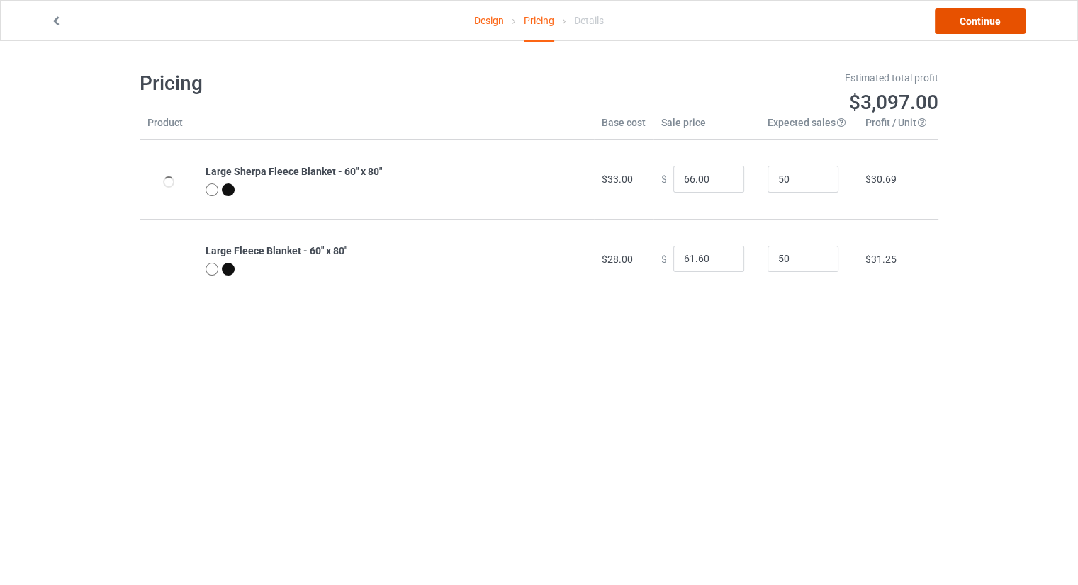
click at [990, 11] on link "Continue" at bounding box center [980, 22] width 91 height 26
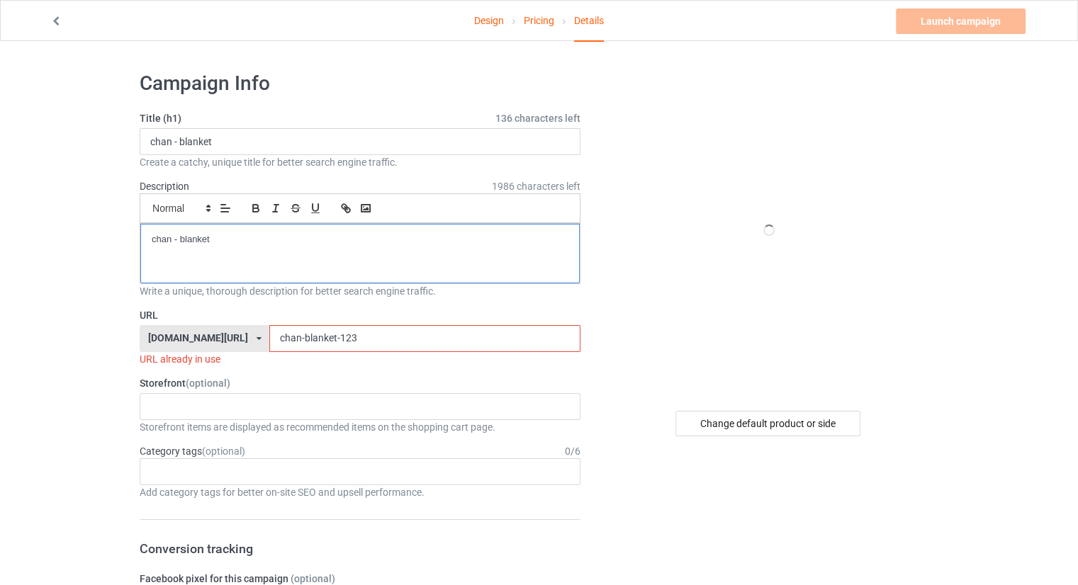
click at [511, 240] on p "chan - blanket" at bounding box center [360, 239] width 417 height 13
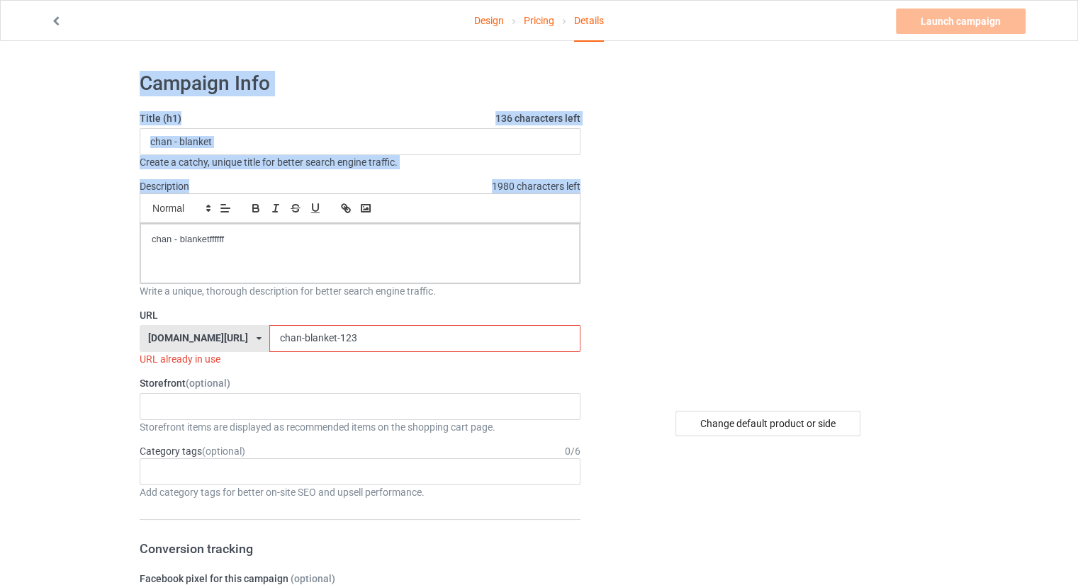
drag, startPoint x: 964, startPoint y: 28, endPoint x: 528, endPoint y: 247, distance: 488.1
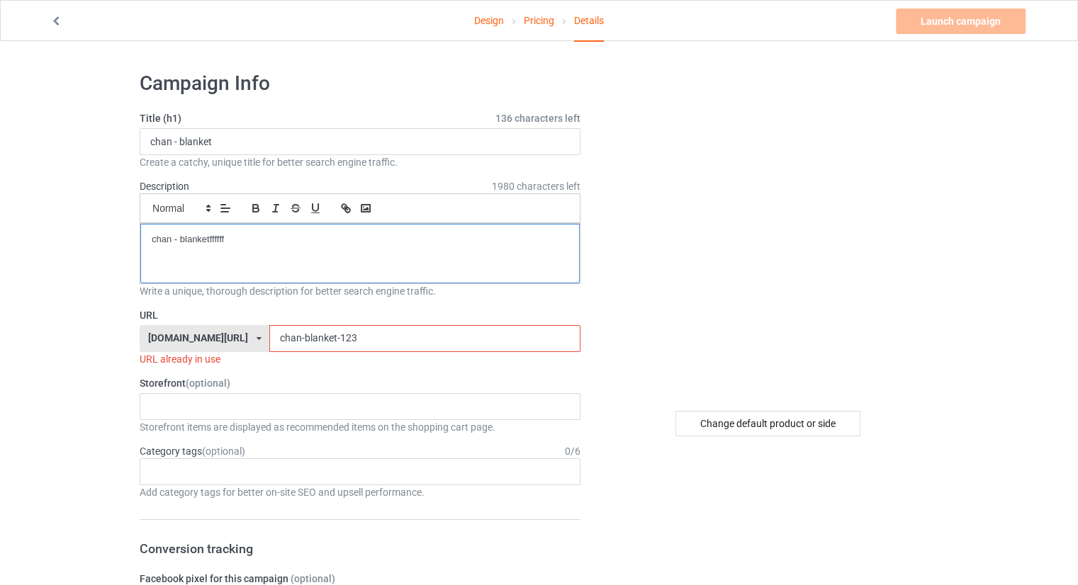
click at [410, 274] on div "chan - blanketffffff" at bounding box center [359, 254] width 439 height 60
click at [422, 247] on div "chan - blanketfffffff" at bounding box center [359, 254] width 439 height 60
click at [370, 330] on input "chan-blanket-123" at bounding box center [424, 338] width 310 height 27
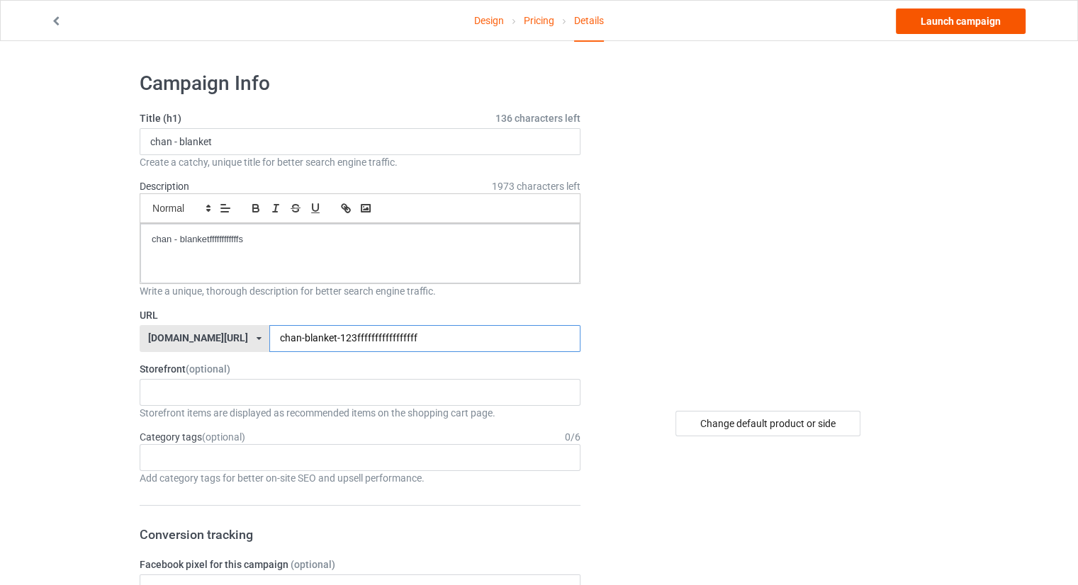
type input "chan-blanket-123fffffffffffffffff"
click at [961, 26] on link "Launch campaign" at bounding box center [961, 22] width 130 height 26
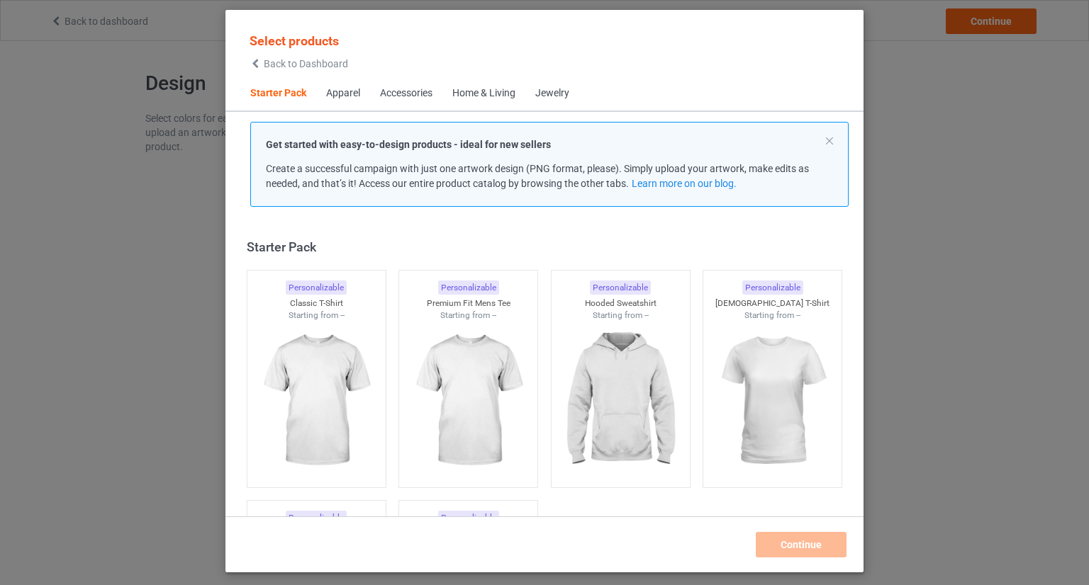
click at [322, 66] on span "Back to Dashboard" at bounding box center [306, 63] width 84 height 11
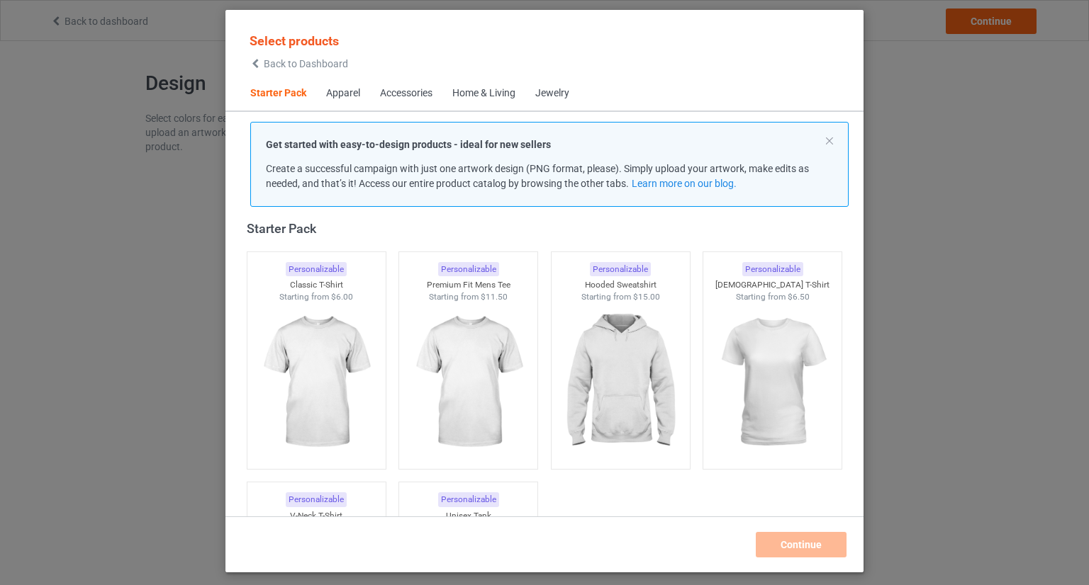
click at [323, 69] on span "Back to Dashboard" at bounding box center [306, 63] width 84 height 11
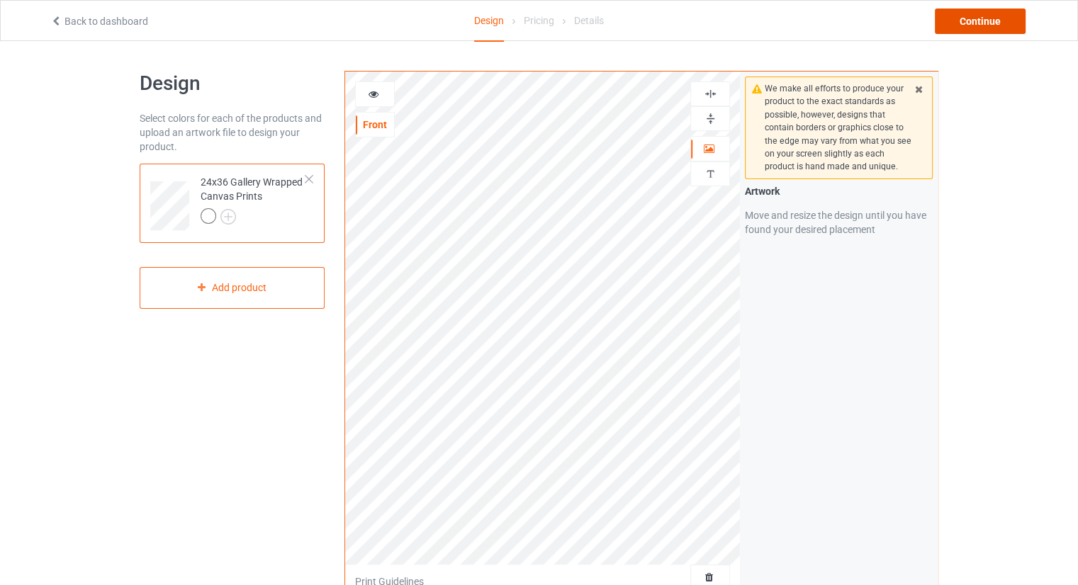
click at [944, 30] on div "Continue" at bounding box center [980, 22] width 91 height 26
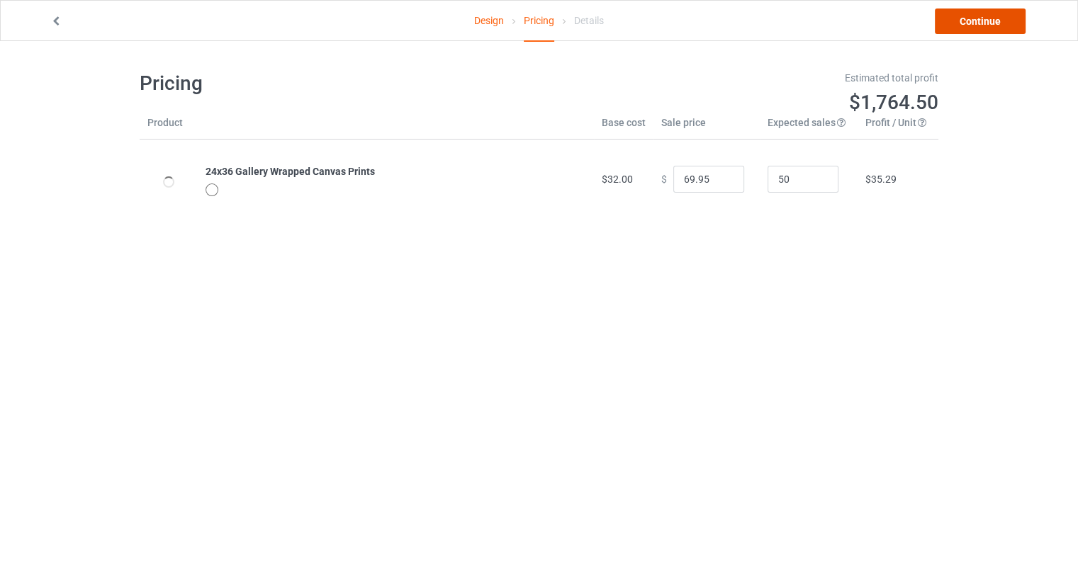
click at [938, 31] on link "Continue" at bounding box center [980, 22] width 91 height 26
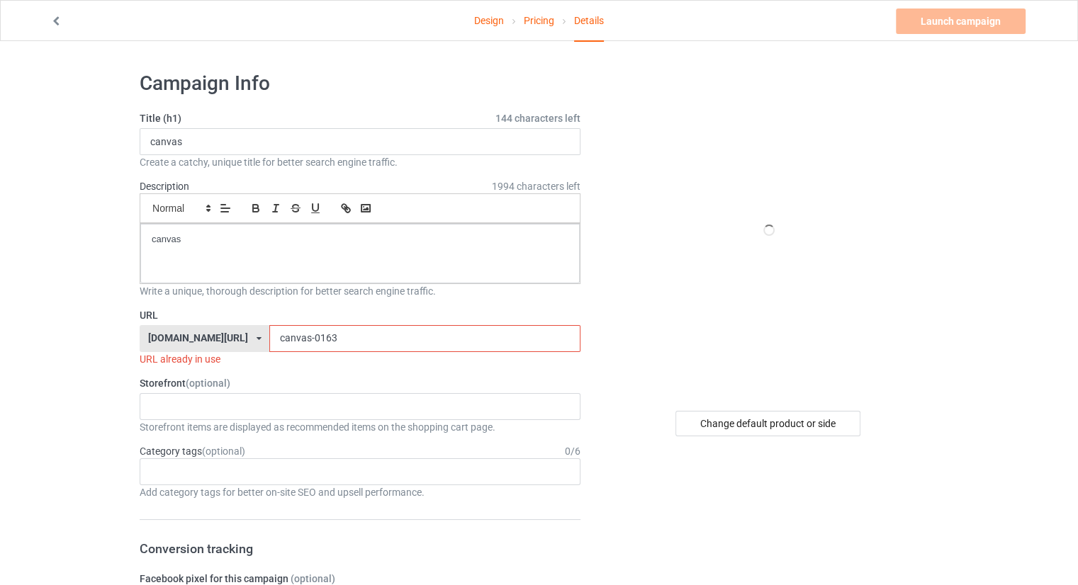
click at [347, 345] on input "canvas-0163" at bounding box center [424, 338] width 310 height 27
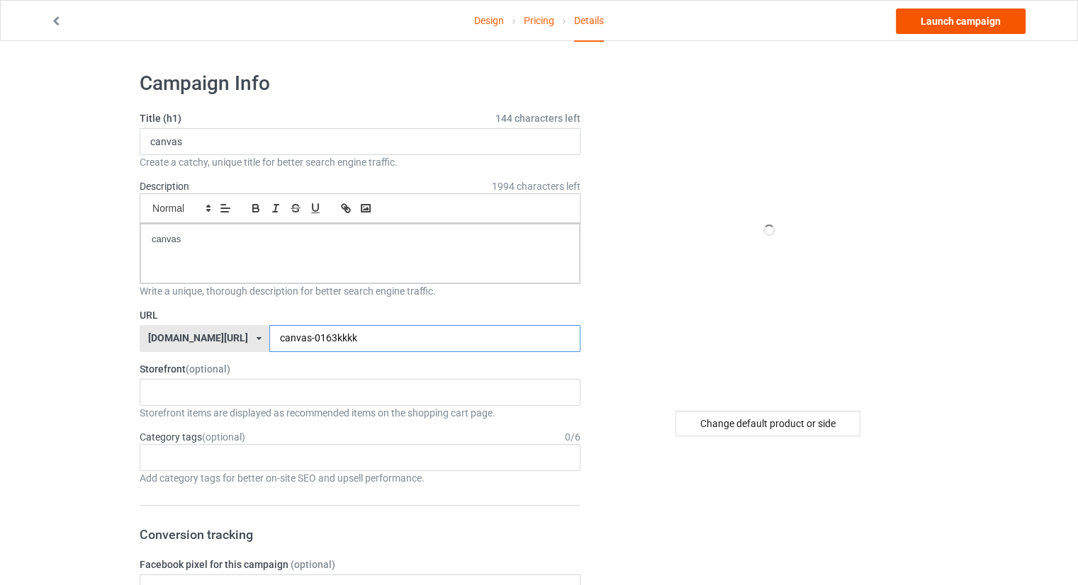
type input "canvas-0163kkkk"
click at [945, 26] on link "Launch campaign" at bounding box center [961, 22] width 130 height 26
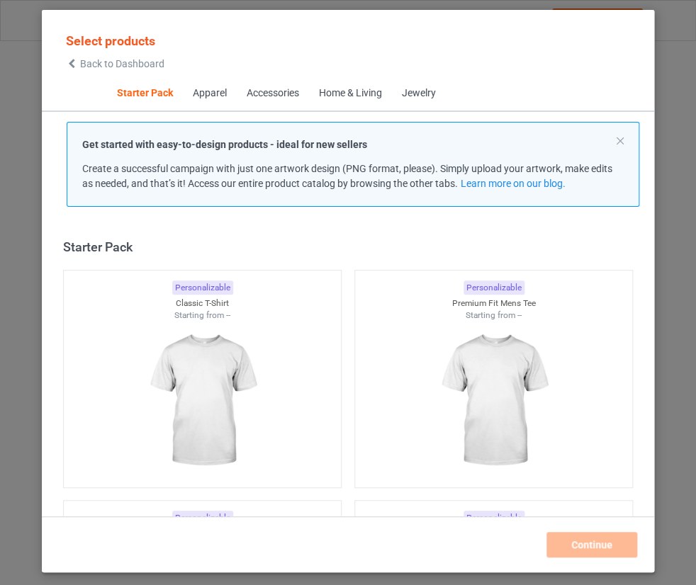
scroll to position [18, 0]
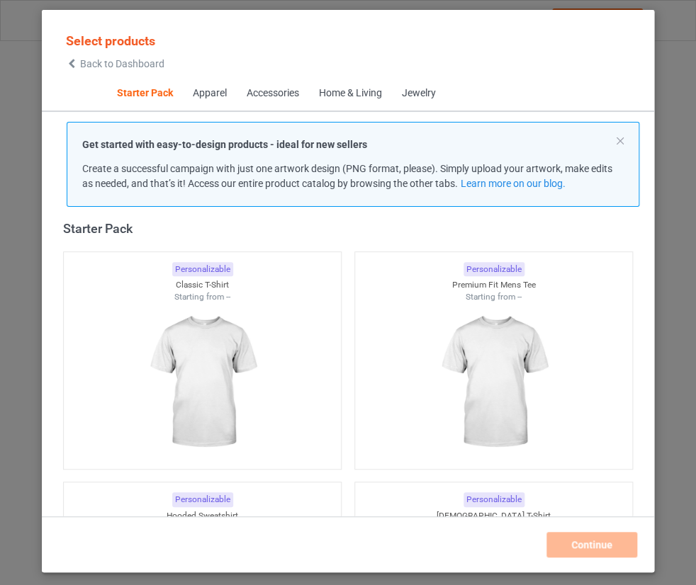
click at [108, 60] on span "Back to Dashboard" at bounding box center [122, 63] width 84 height 11
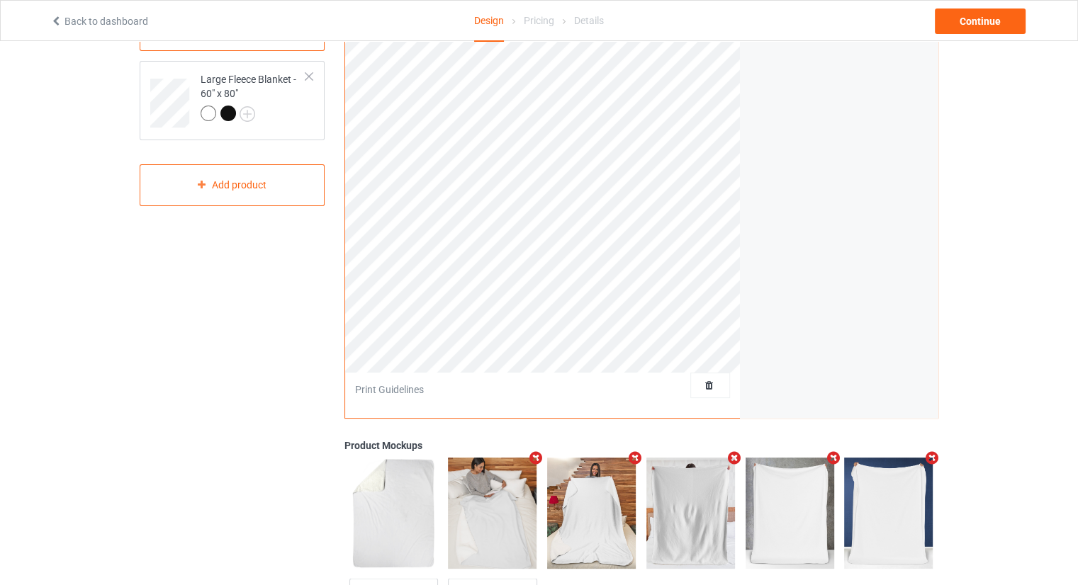
scroll to position [213, 0]
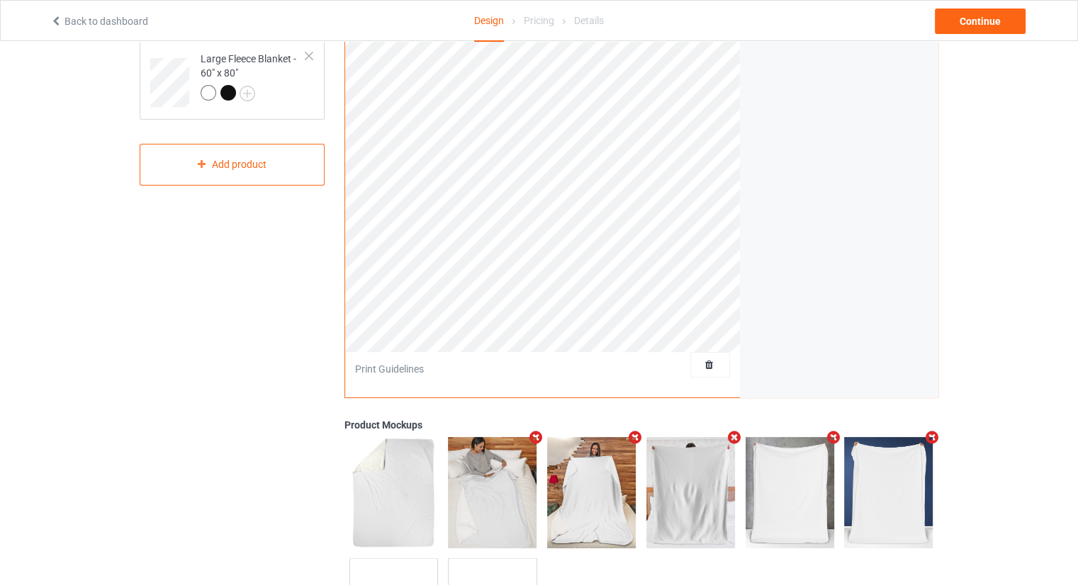
click at [700, 371] on div at bounding box center [710, 365] width 38 height 14
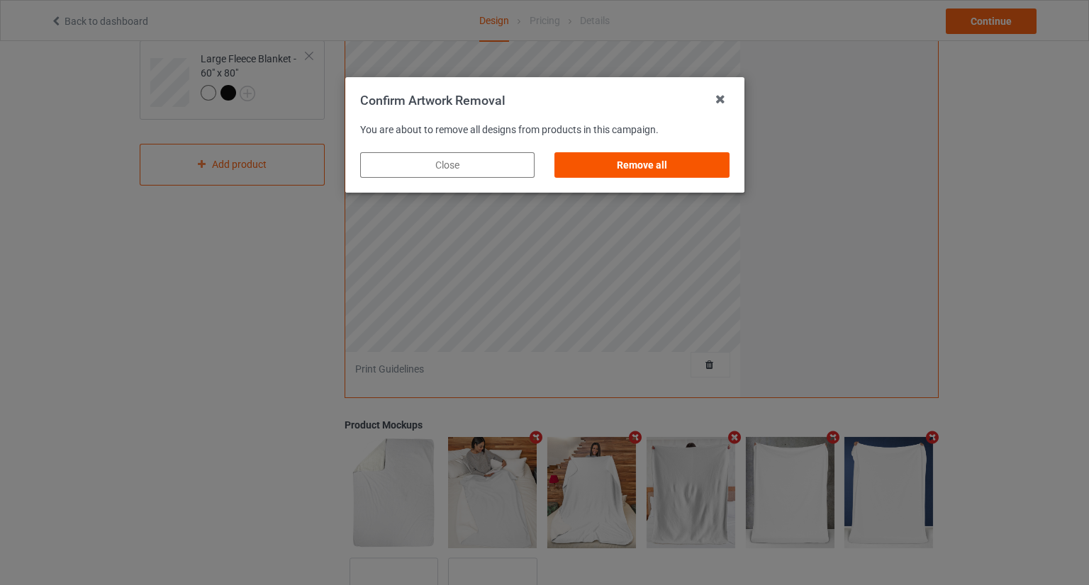
click at [630, 160] on div "Remove all" at bounding box center [641, 165] width 174 height 26
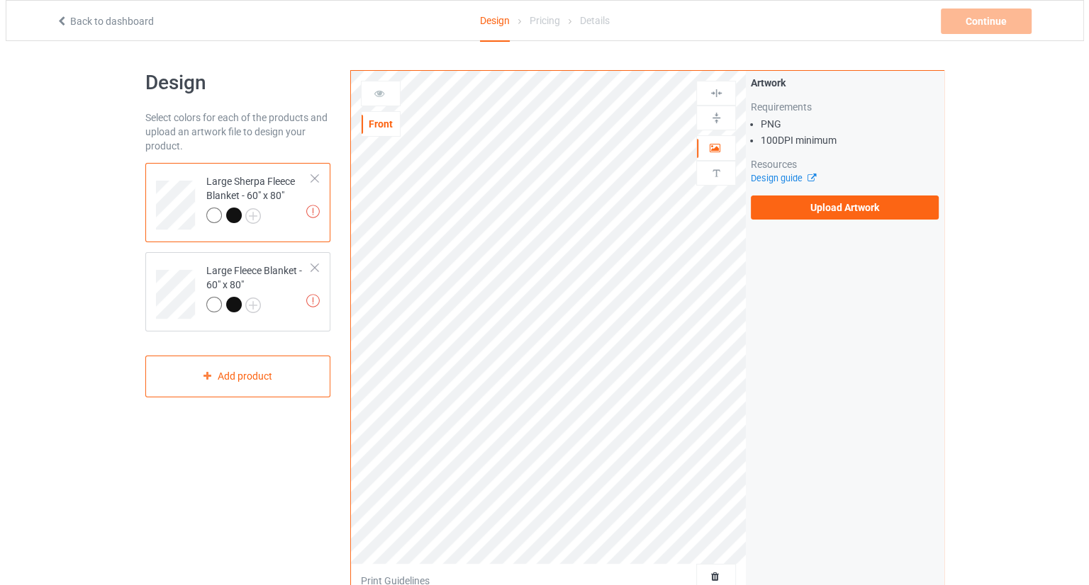
scroll to position [0, 0]
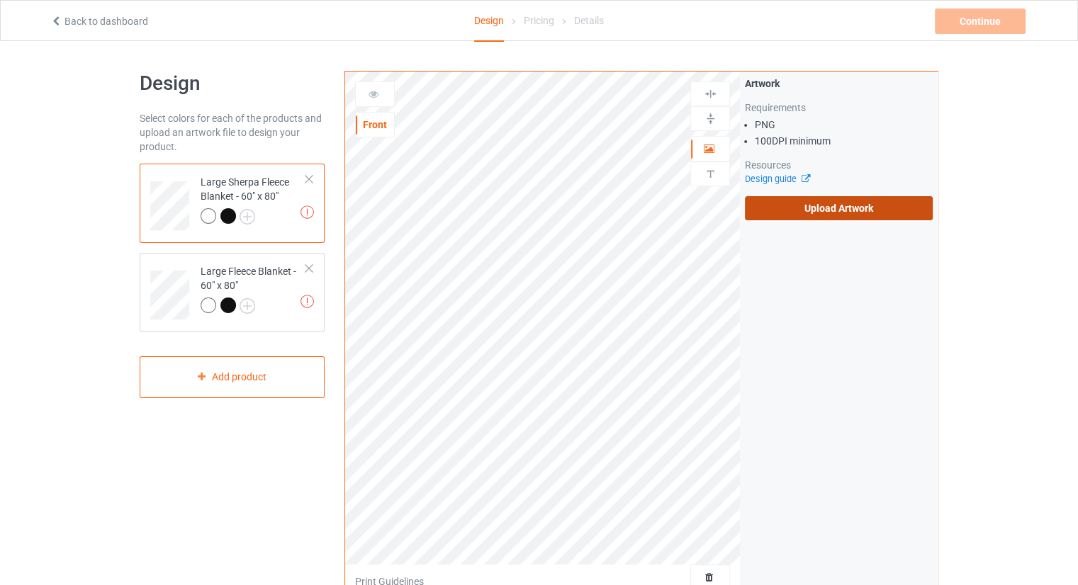
click at [807, 208] on label "Upload Artwork" at bounding box center [839, 208] width 188 height 24
click at [0, 0] on input "Upload Artwork" at bounding box center [0, 0] width 0 height 0
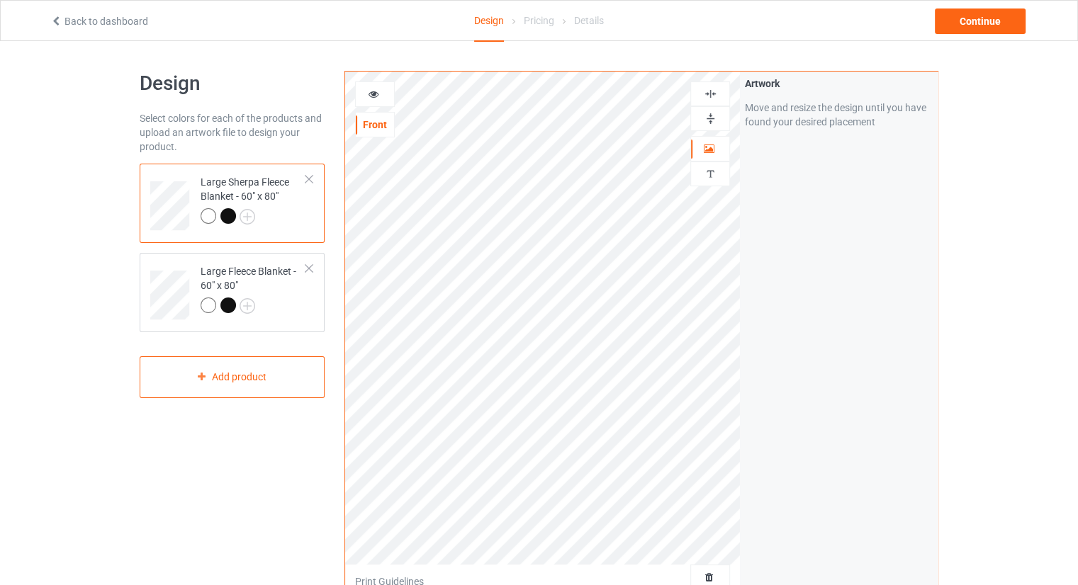
click at [162, 247] on div "Large Sherpa Fleece Blanket - 60" x 80" Large Fleece Blanket - 60" x 80"" at bounding box center [232, 248] width 185 height 169
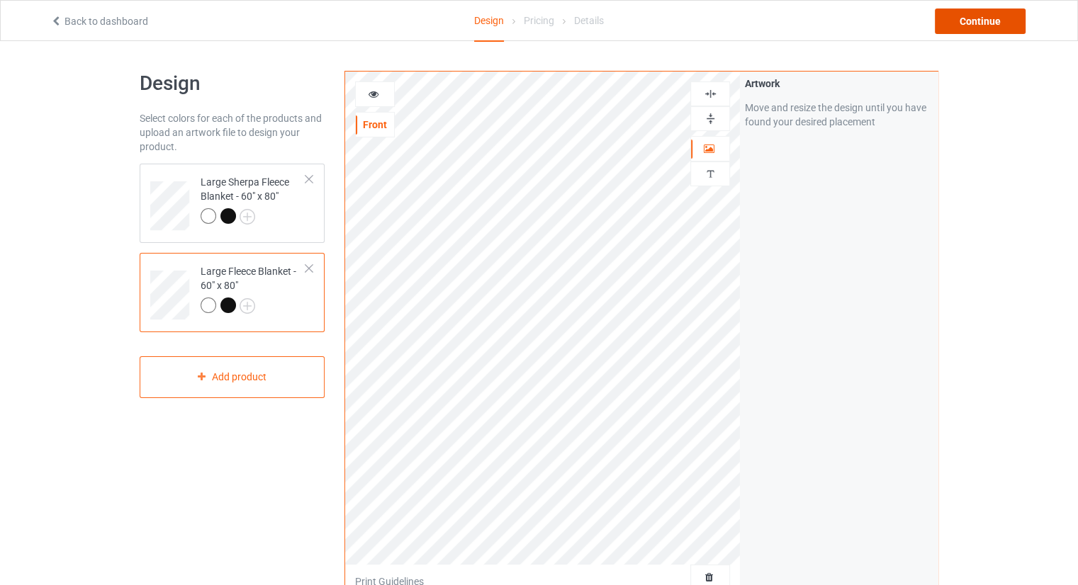
click at [1013, 29] on div "Continue" at bounding box center [980, 22] width 91 height 26
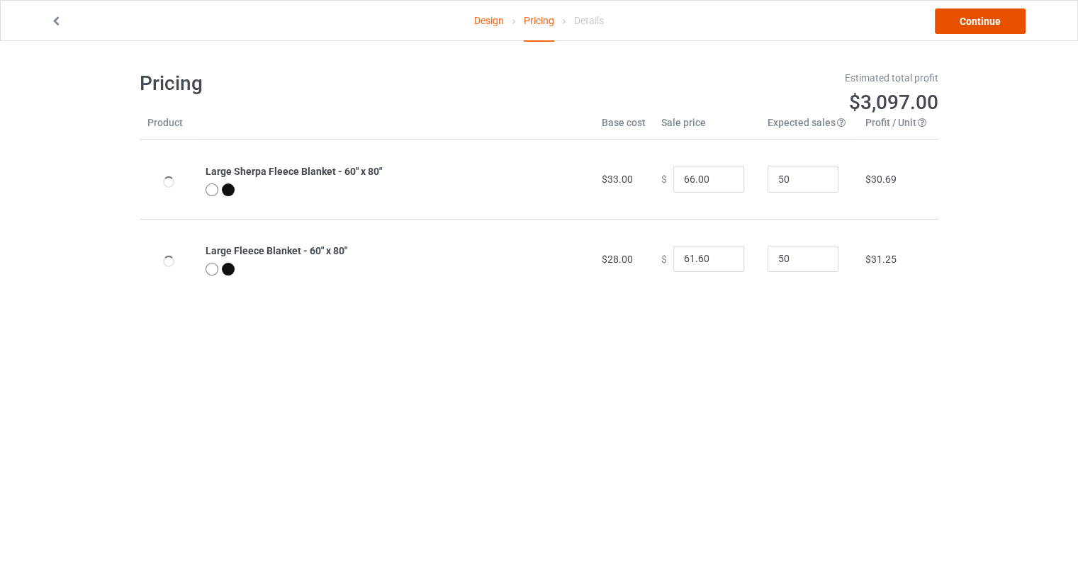
click at [994, 24] on link "Continue" at bounding box center [980, 22] width 91 height 26
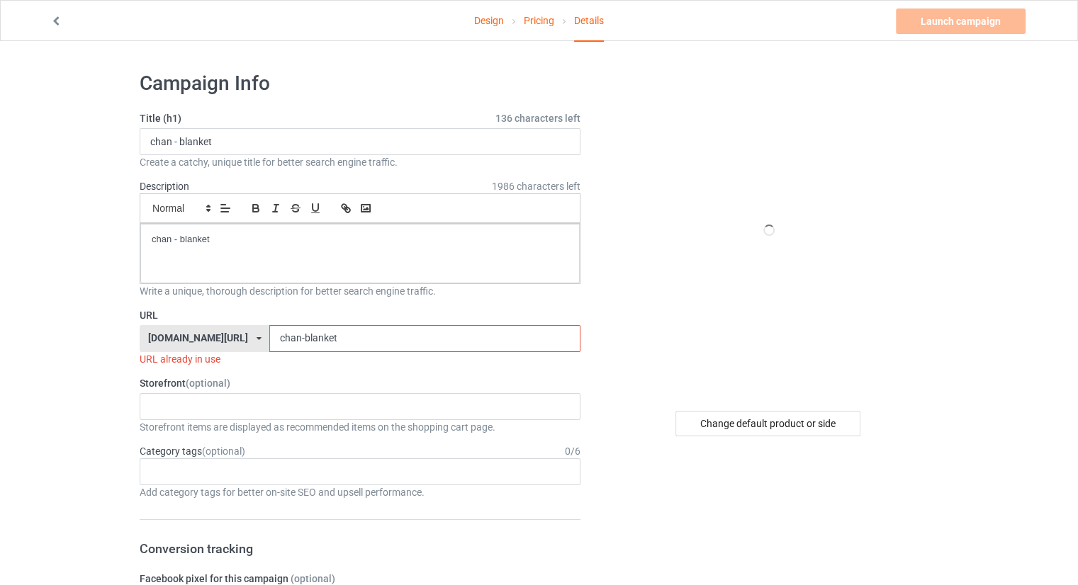
click at [481, 347] on input "chan-blanket" at bounding box center [424, 338] width 310 height 27
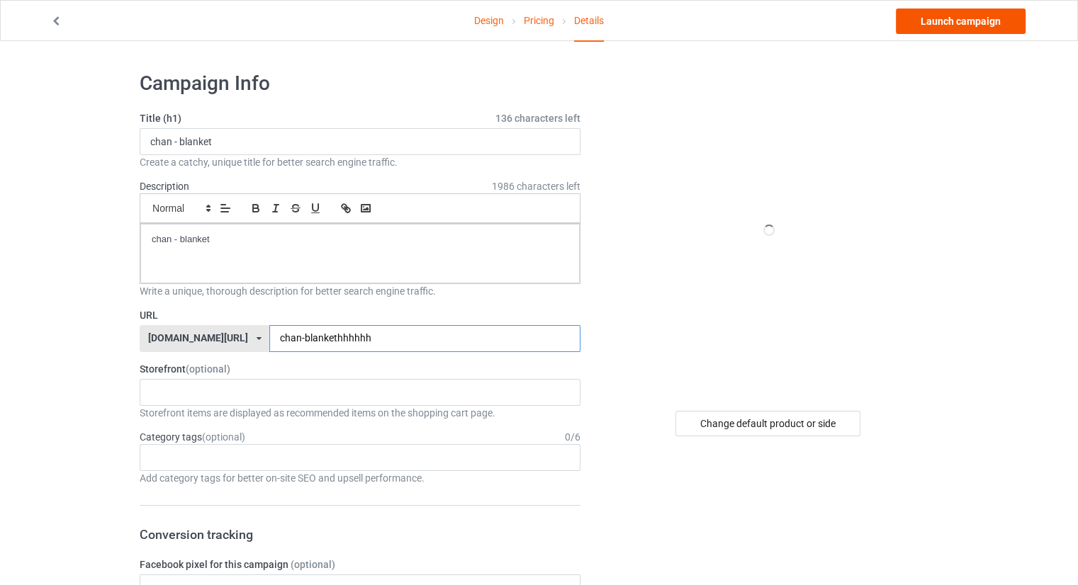
type input "chan-blankethhhhhh"
click at [970, 20] on link "Launch campaign" at bounding box center [961, 22] width 130 height 26
